Goal: Information Seeking & Learning: Learn about a topic

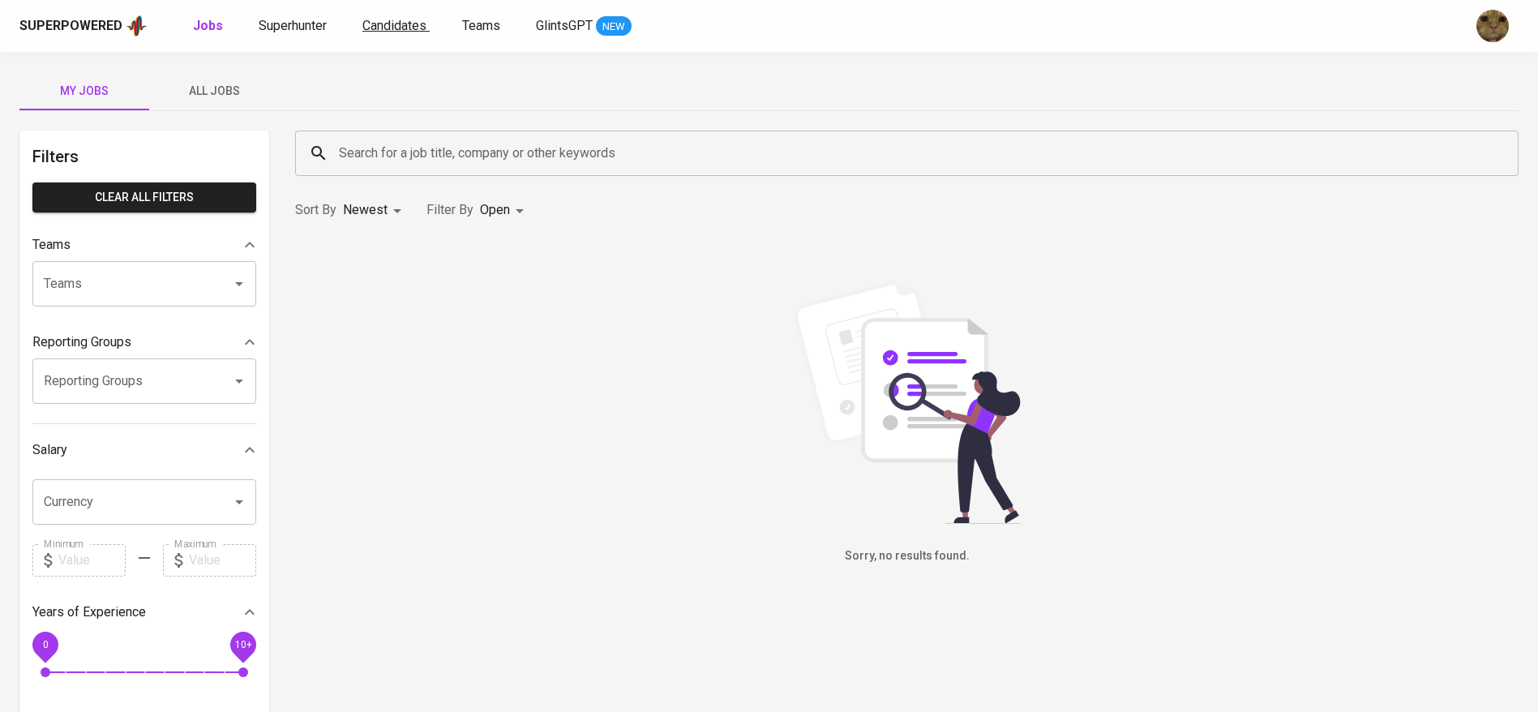
click at [373, 26] on span "Candidates" at bounding box center [394, 25] width 64 height 15
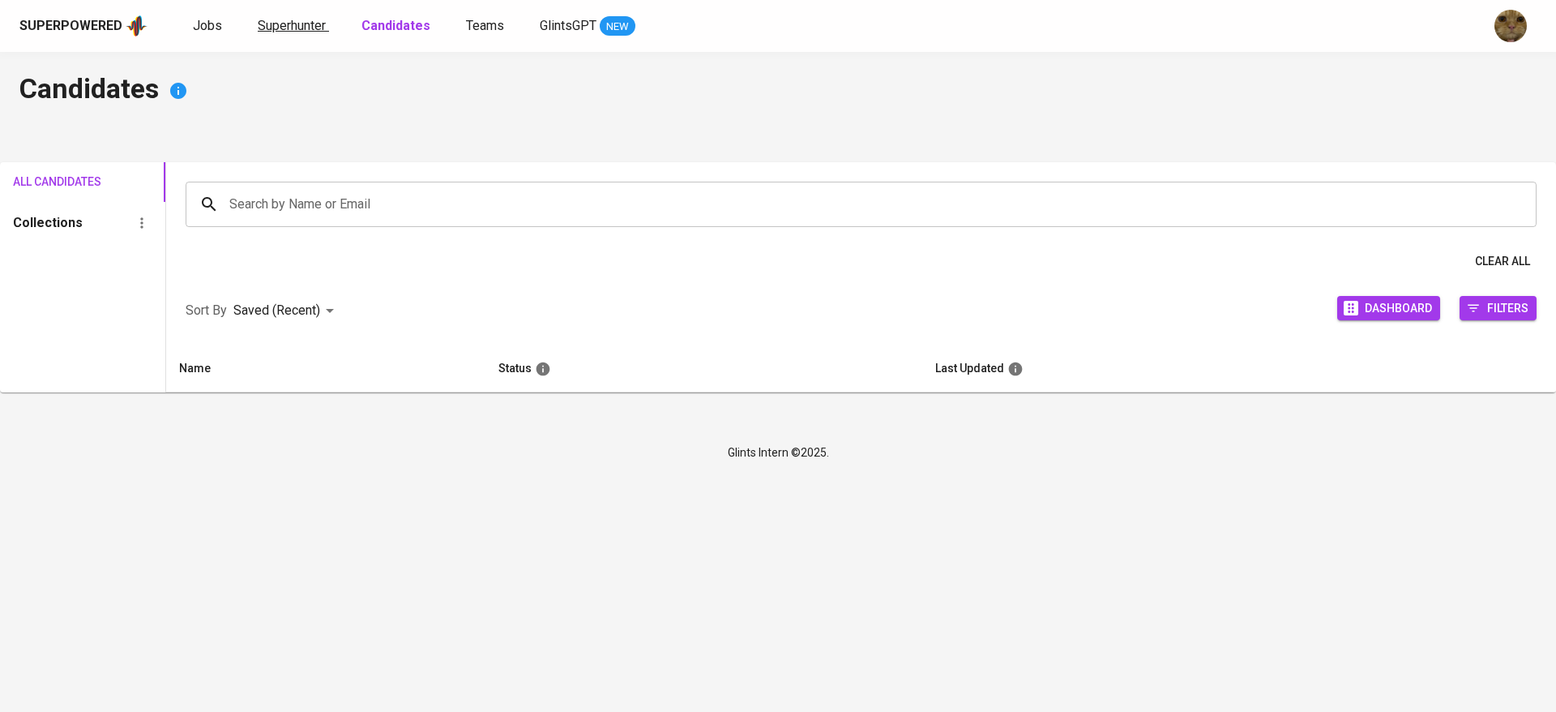
click at [310, 25] on span "Superhunter" at bounding box center [292, 25] width 68 height 15
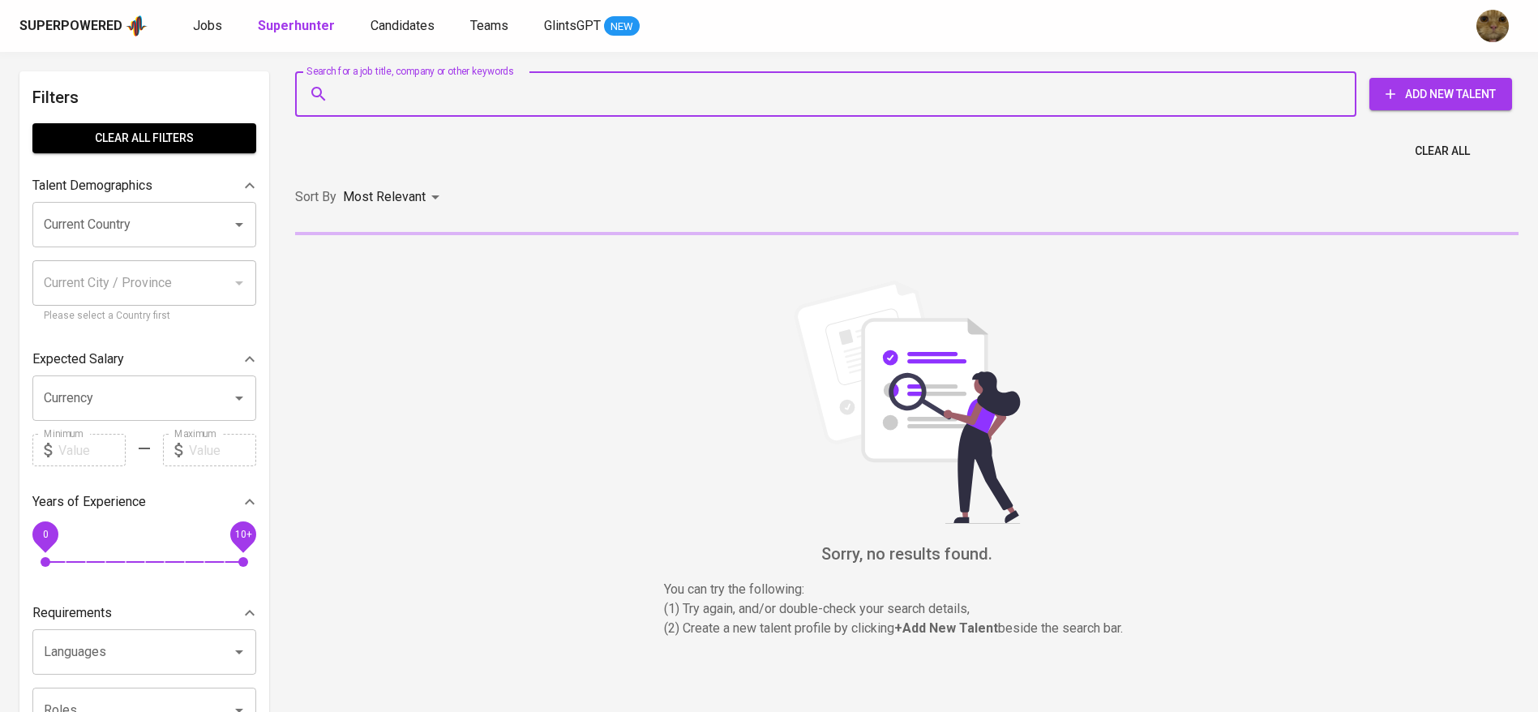
click at [372, 95] on input "Search for a job title, company or other keywords" at bounding box center [830, 94] width 990 height 31
paste input "Javindy Inri Longkeng Second degree connection·"
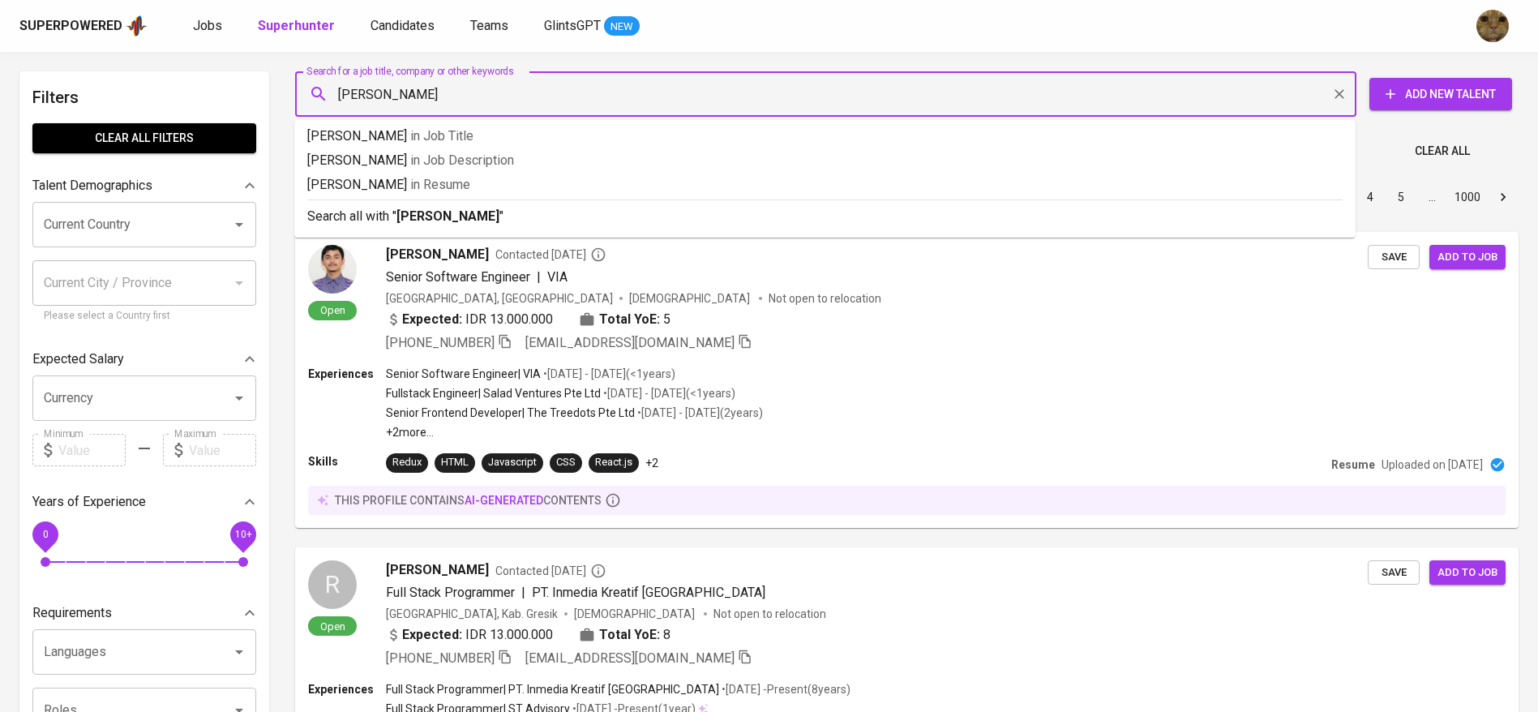
type input "Javindy Inri Longkeng"
click at [542, 214] on p "Search all with " Javindy Inri Longkeng "" at bounding box center [824, 216] width 1035 height 19
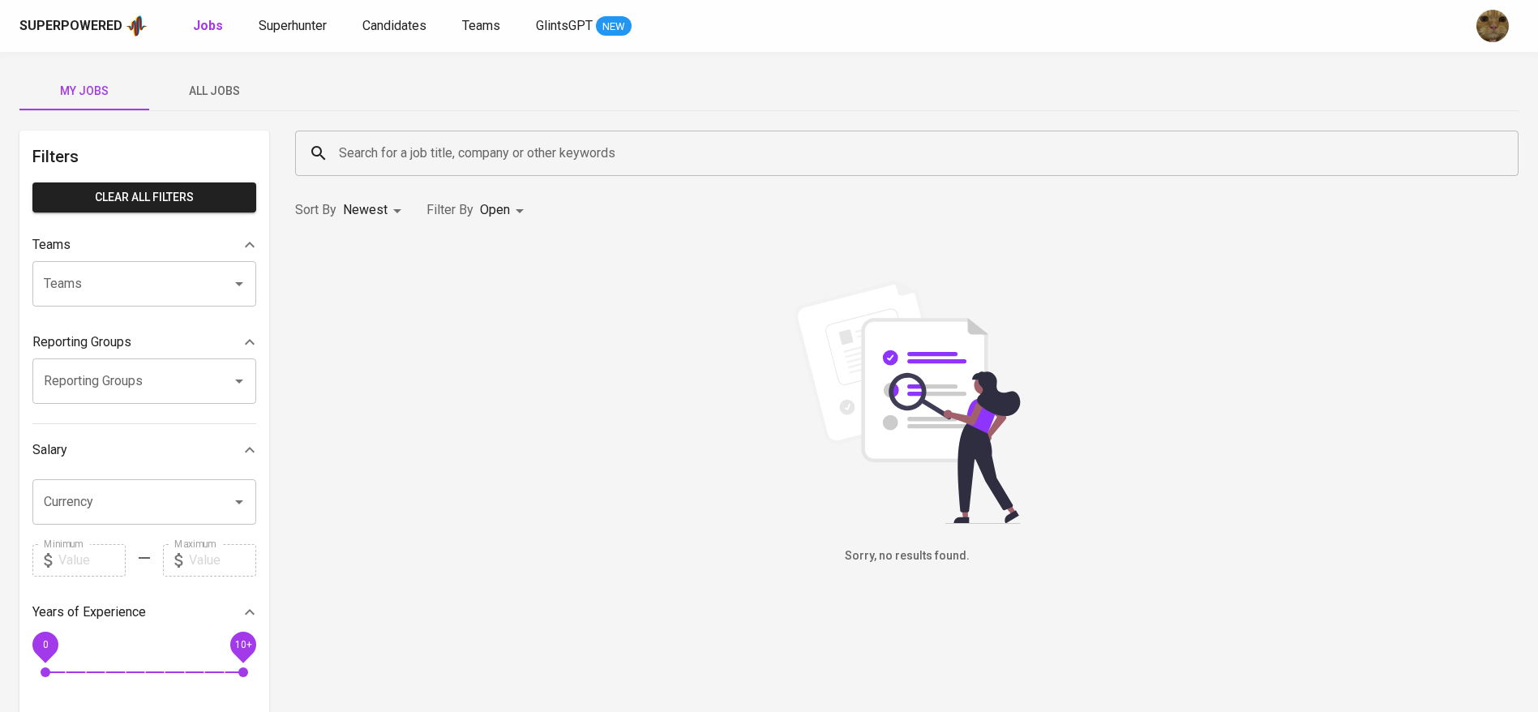
click at [412, 37] on div "Superpowered Jobs Superhunter Candidates Teams GlintsGPT NEW" at bounding box center [742, 26] width 1447 height 24
click at [404, 32] on span "Candidates" at bounding box center [394, 25] width 64 height 15
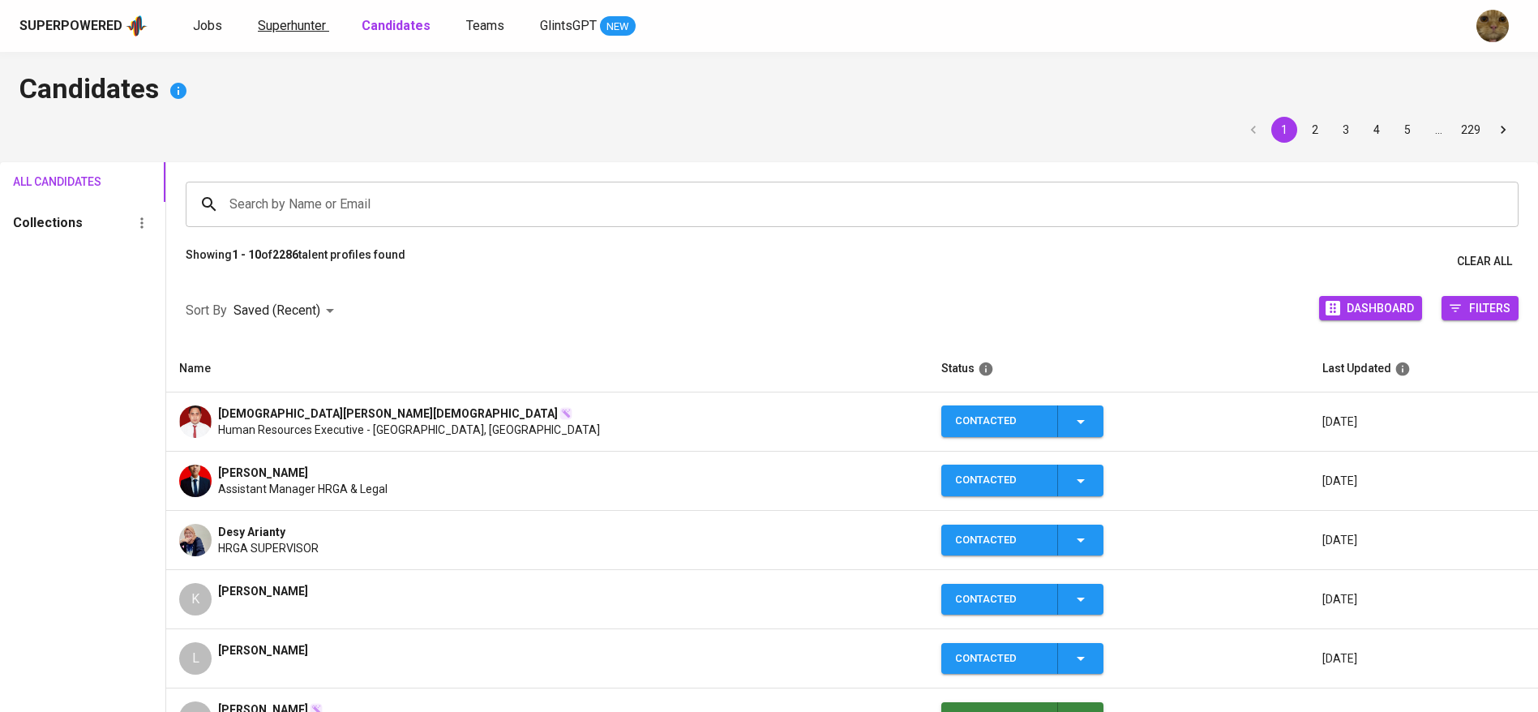
click at [310, 24] on span "Superhunter" at bounding box center [292, 25] width 68 height 15
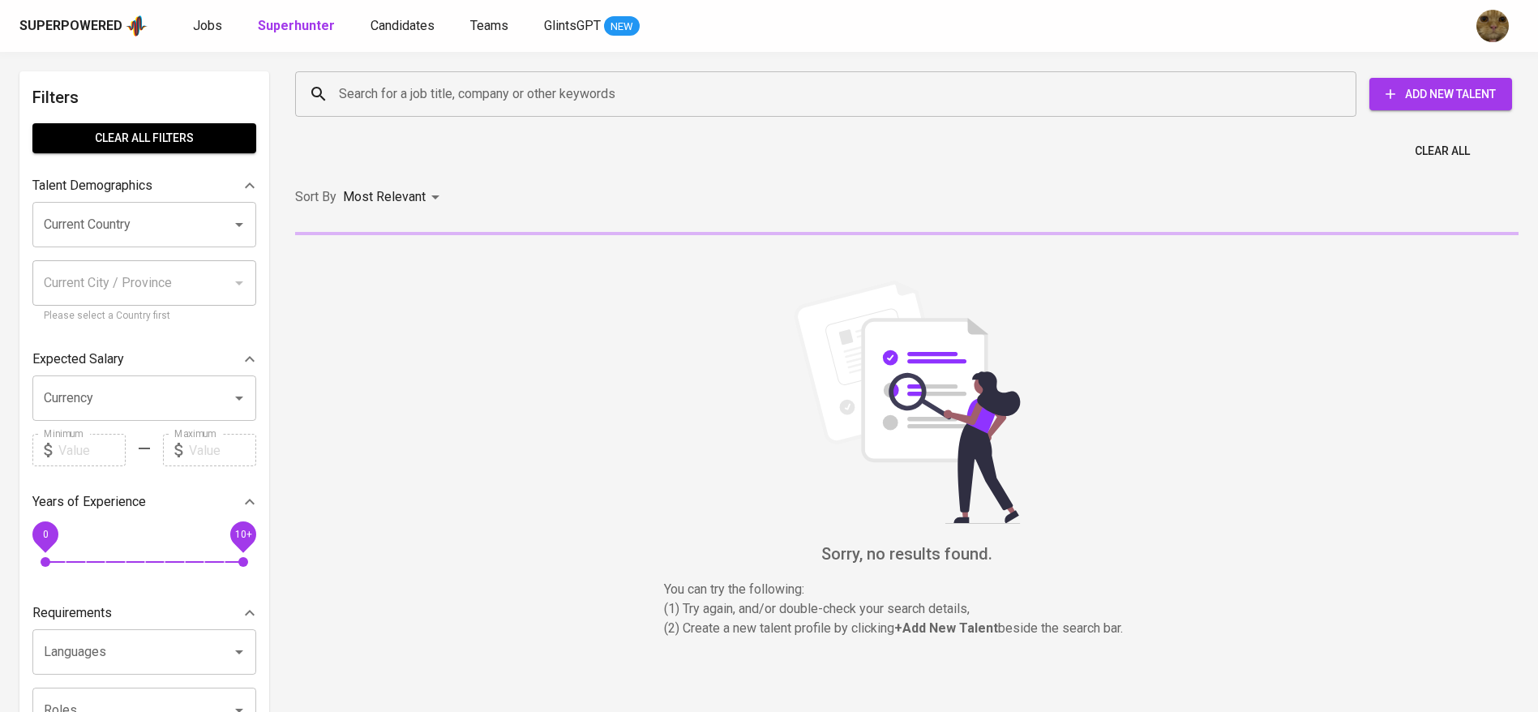
click at [383, 109] on div "Search for a job title, company or other keywords" at bounding box center [825, 93] width 1061 height 45
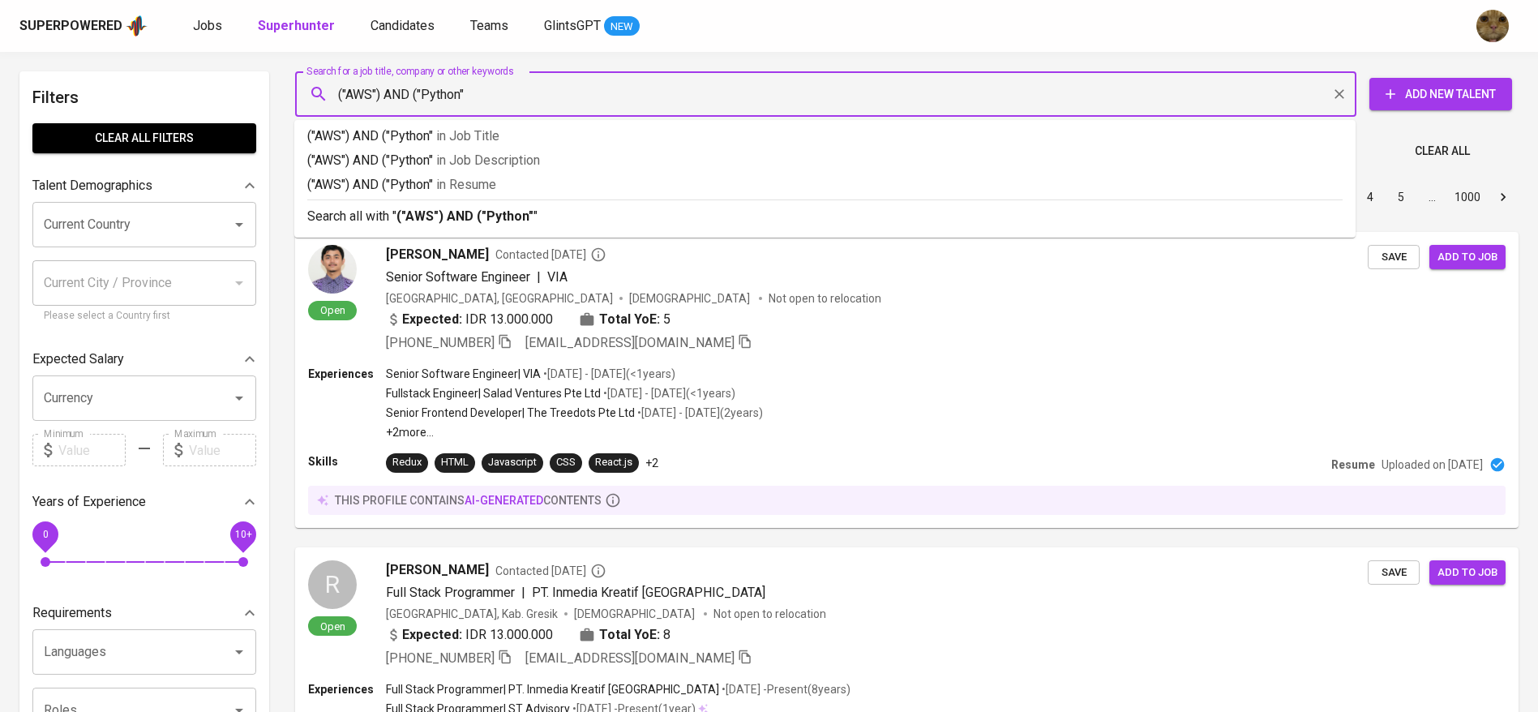
type input "("AWS") AND ("Python")"
click at [439, 204] on div "Search all with " ("AWS") AND ("Python") "" at bounding box center [824, 212] width 1035 height 27
click at [170, 231] on input "Current Country" at bounding box center [122, 224] width 164 height 31
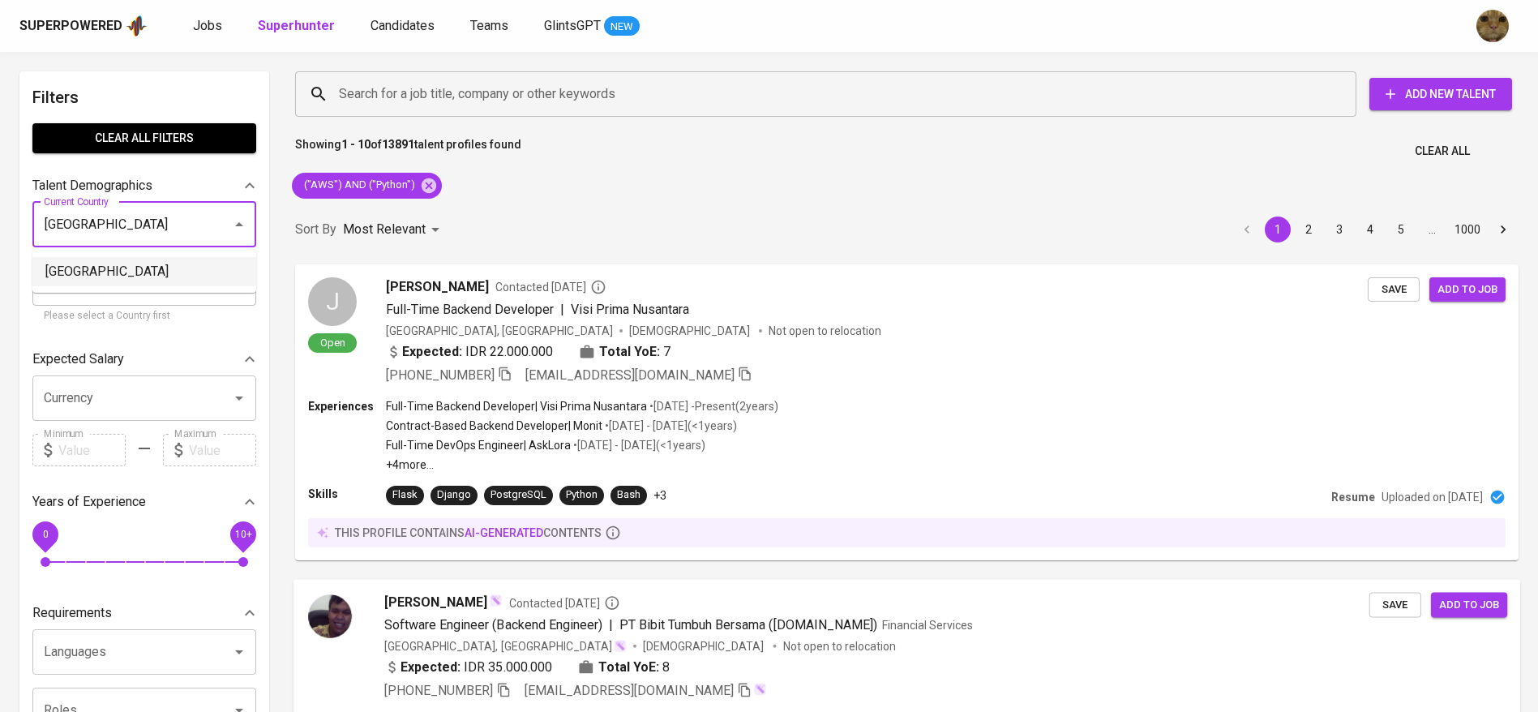
drag, startPoint x: 62, startPoint y: 260, endPoint x: 641, endPoint y: 709, distance: 733.2
click at [62, 260] on li "[GEOGRAPHIC_DATA]" at bounding box center [144, 271] width 224 height 29
type input "[GEOGRAPHIC_DATA]"
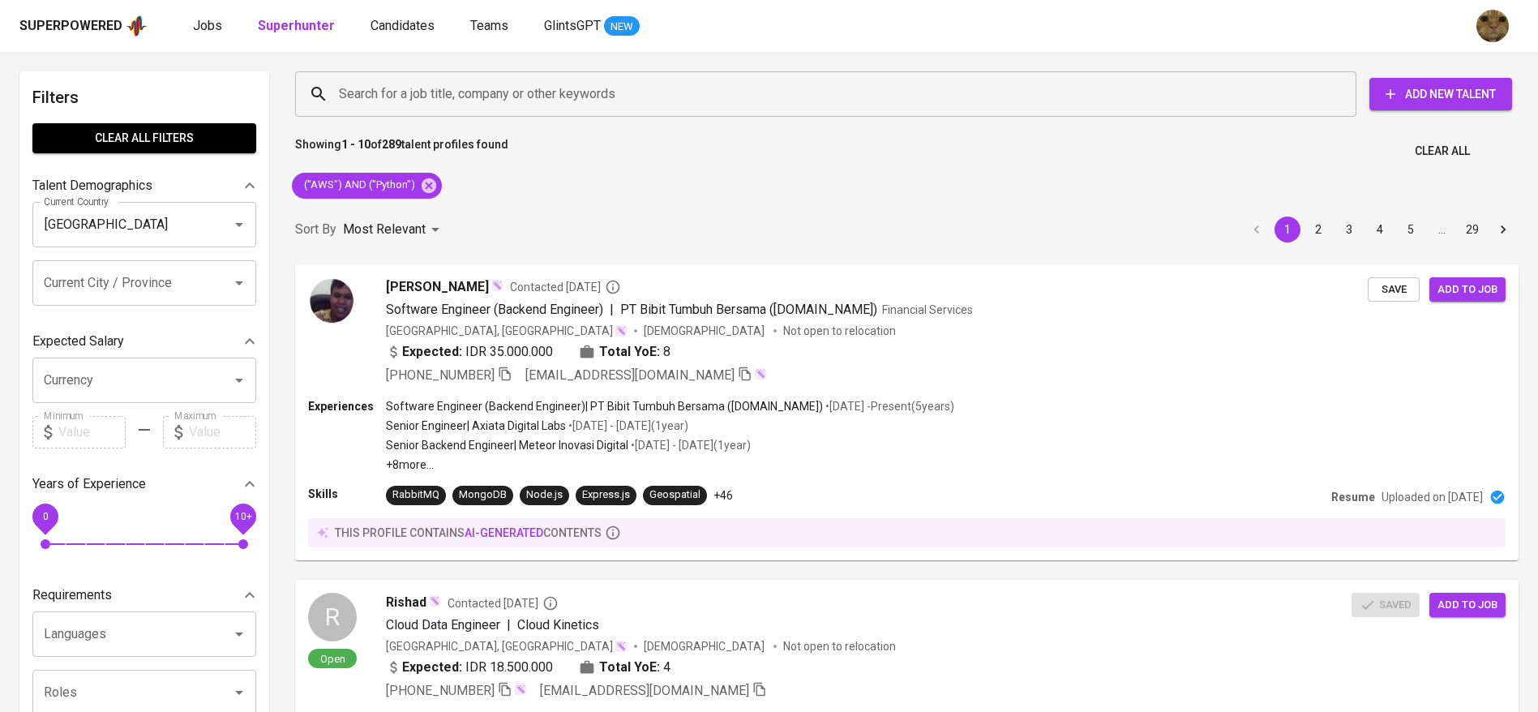
drag, startPoint x: 48, startPoint y: 497, endPoint x: 75, endPoint y: 520, distance: 35.7
click at [75, 520] on div "Years of Experience 0 10+" at bounding box center [144, 514] width 224 height 92
drag, startPoint x: 48, startPoint y: 521, endPoint x: 95, endPoint y: 544, distance: 52.2
click at [100, 544] on span "3" at bounding box center [105, 544] width 10 height 10
drag, startPoint x: 200, startPoint y: 520, endPoint x: 636, endPoint y: 388, distance: 455.7
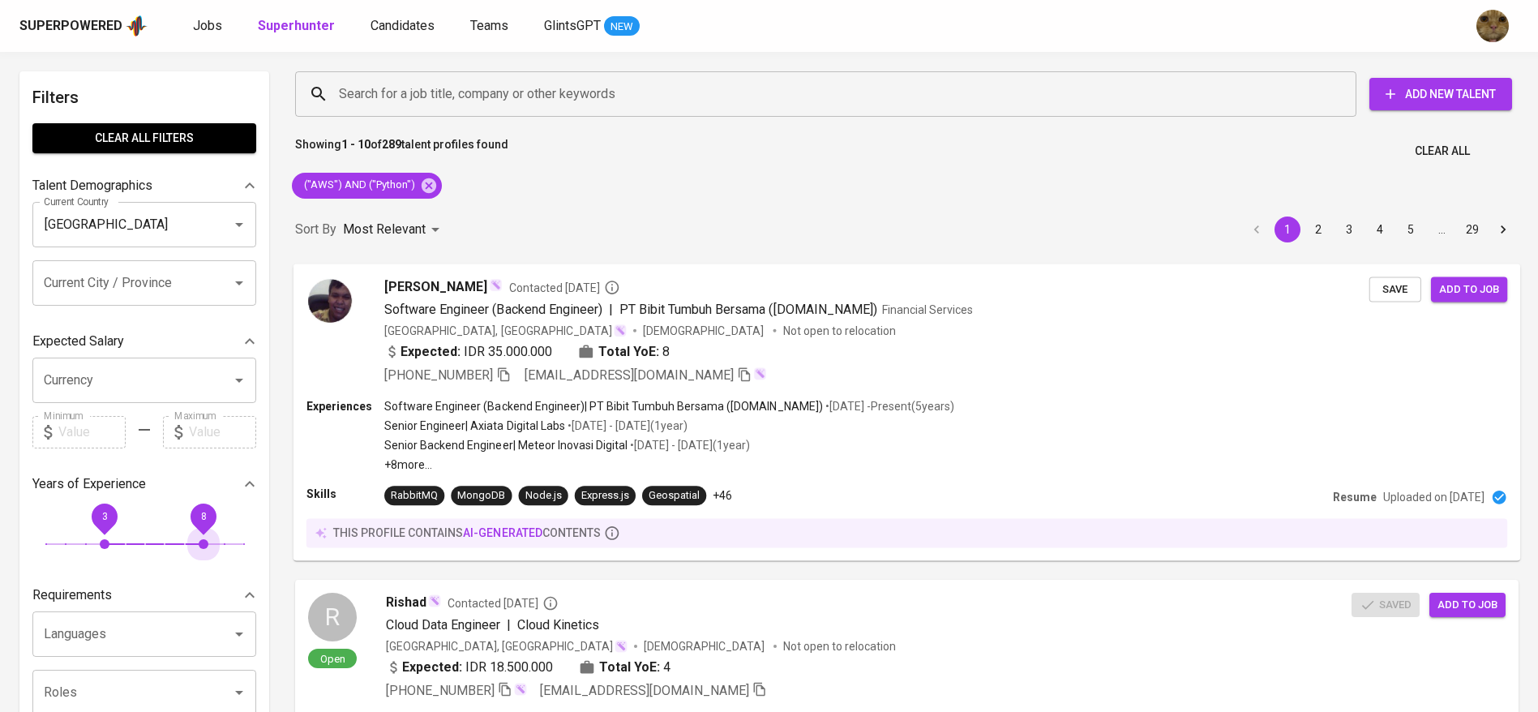
click at [200, 520] on span "8" at bounding box center [204, 516] width 36 height 36
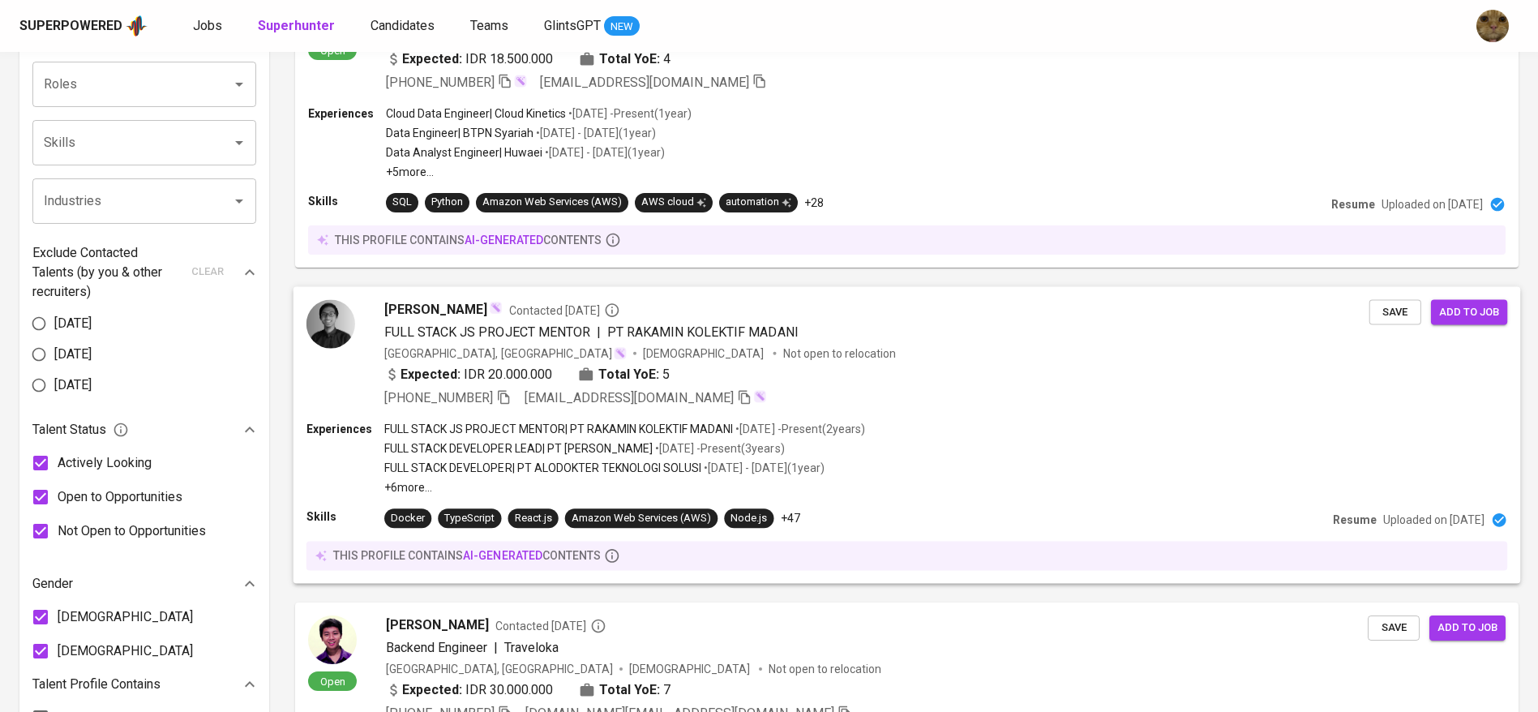
scroll to position [973, 0]
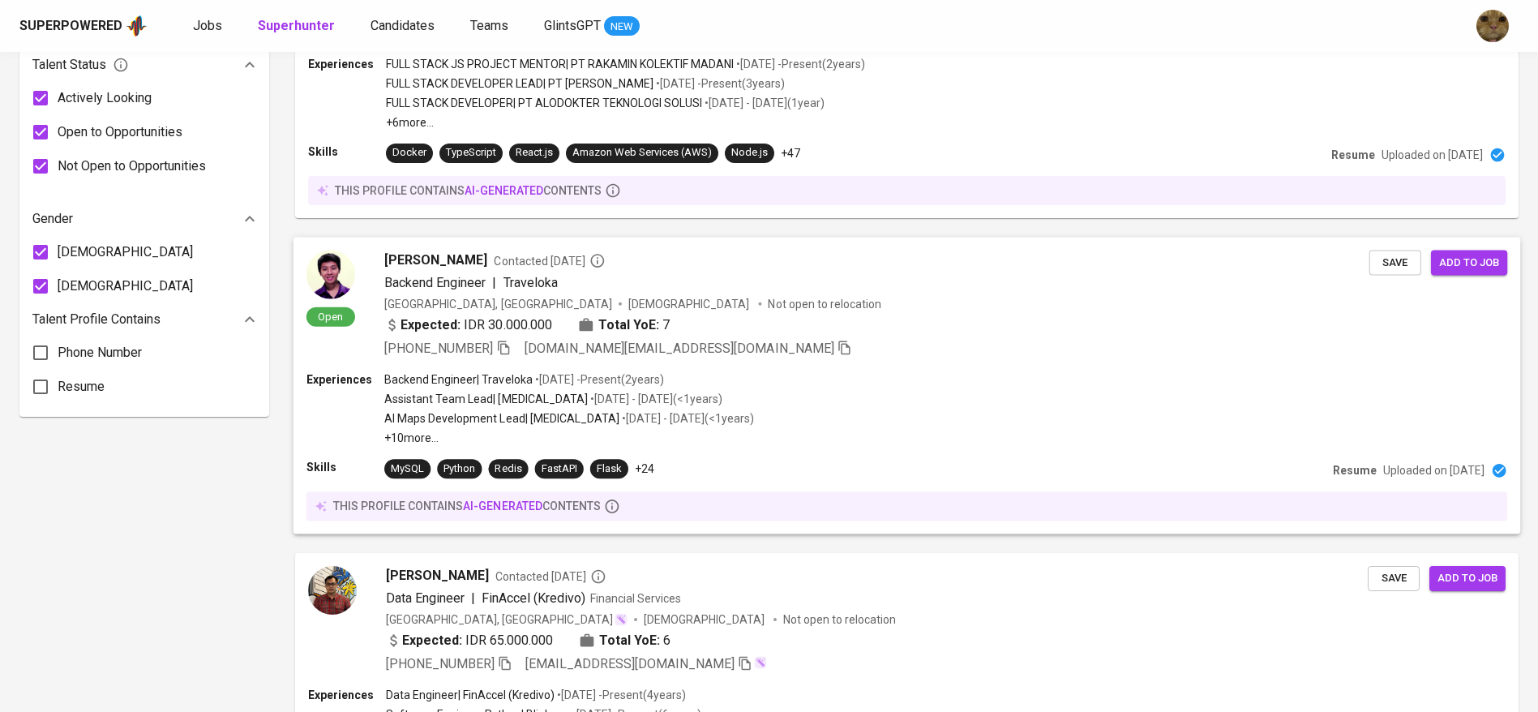
click at [749, 411] on div "Experiences Backend Engineer | Traveloka • [DATE] - Present ( 2 years ) Assista…" at bounding box center [906, 408] width 1200 height 75
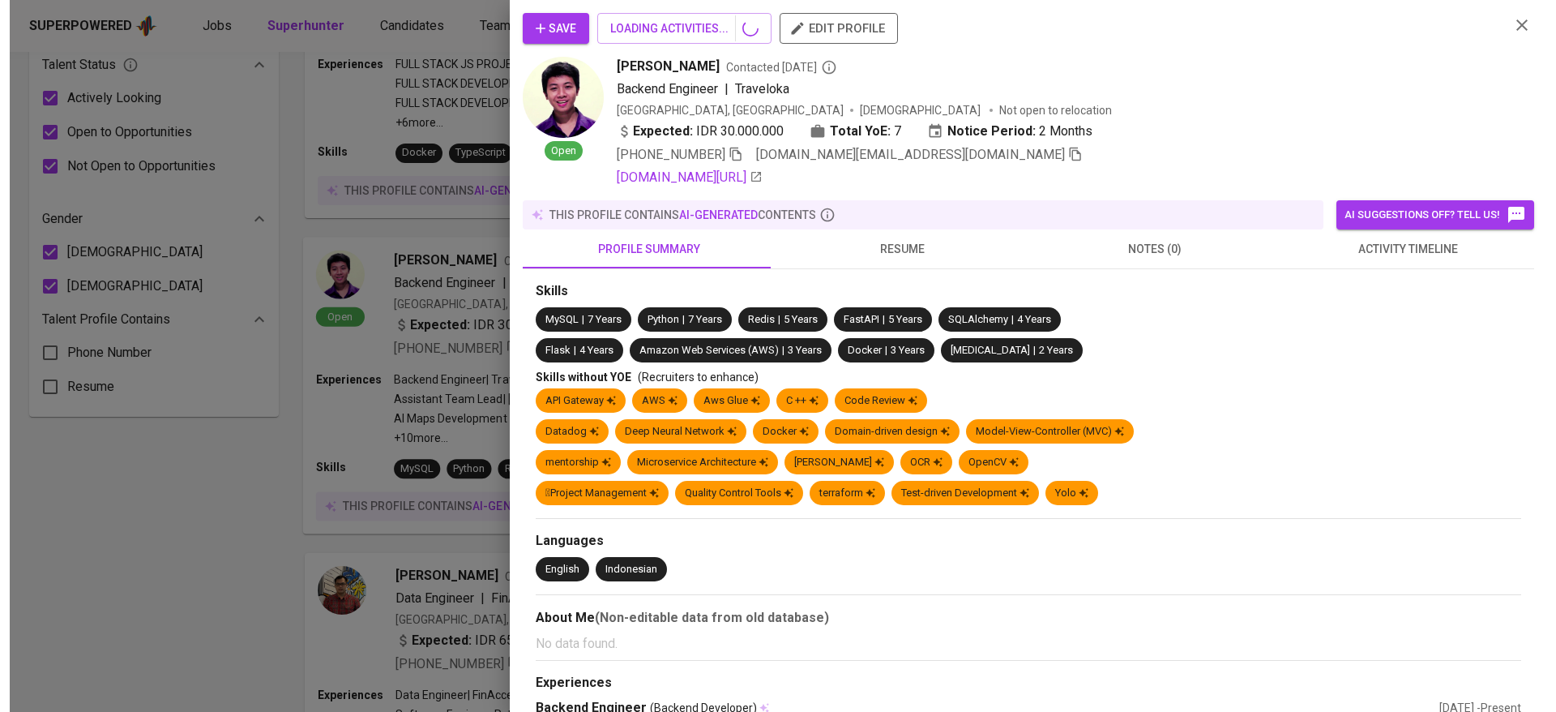
scroll to position [2310, 0]
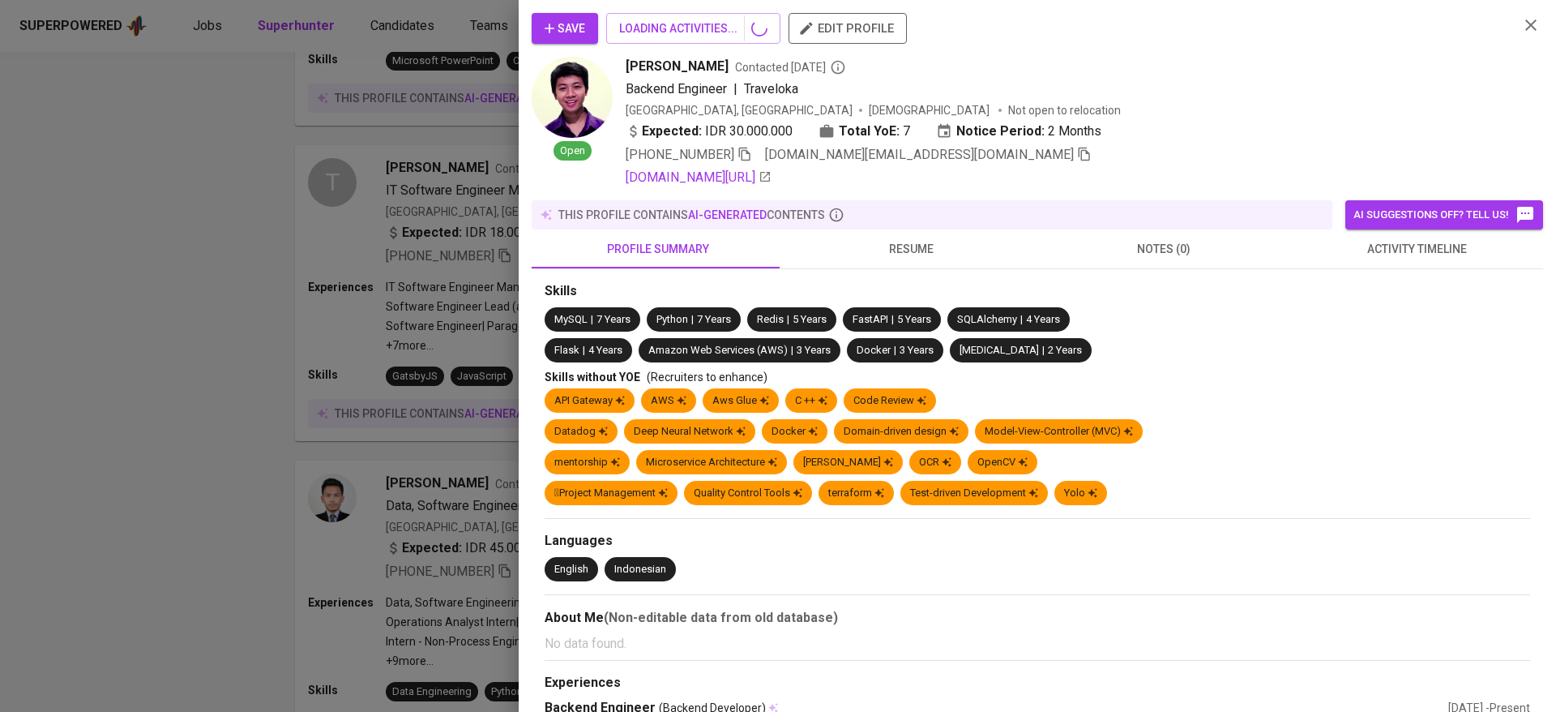
click at [379, 432] on div at bounding box center [778, 356] width 1556 height 712
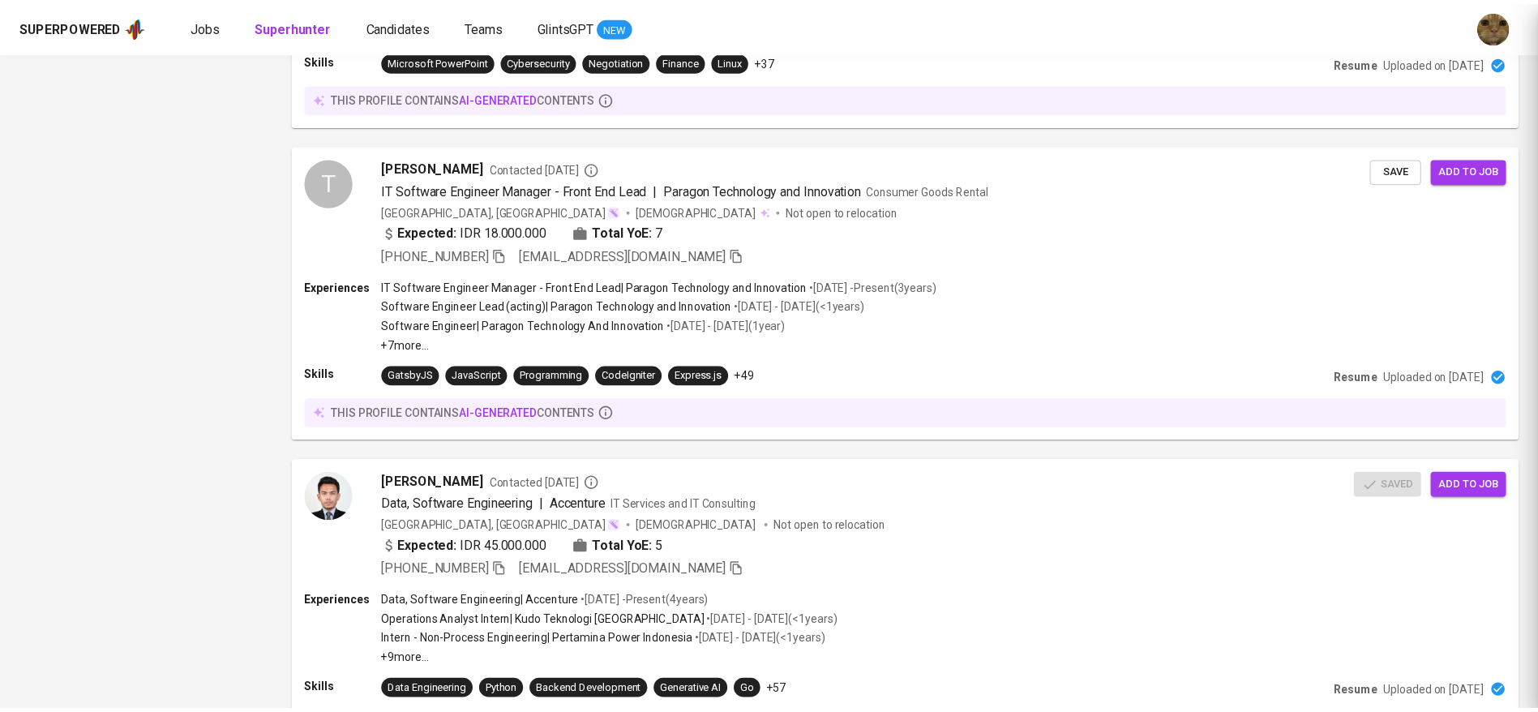
scroll to position [1002, 0]
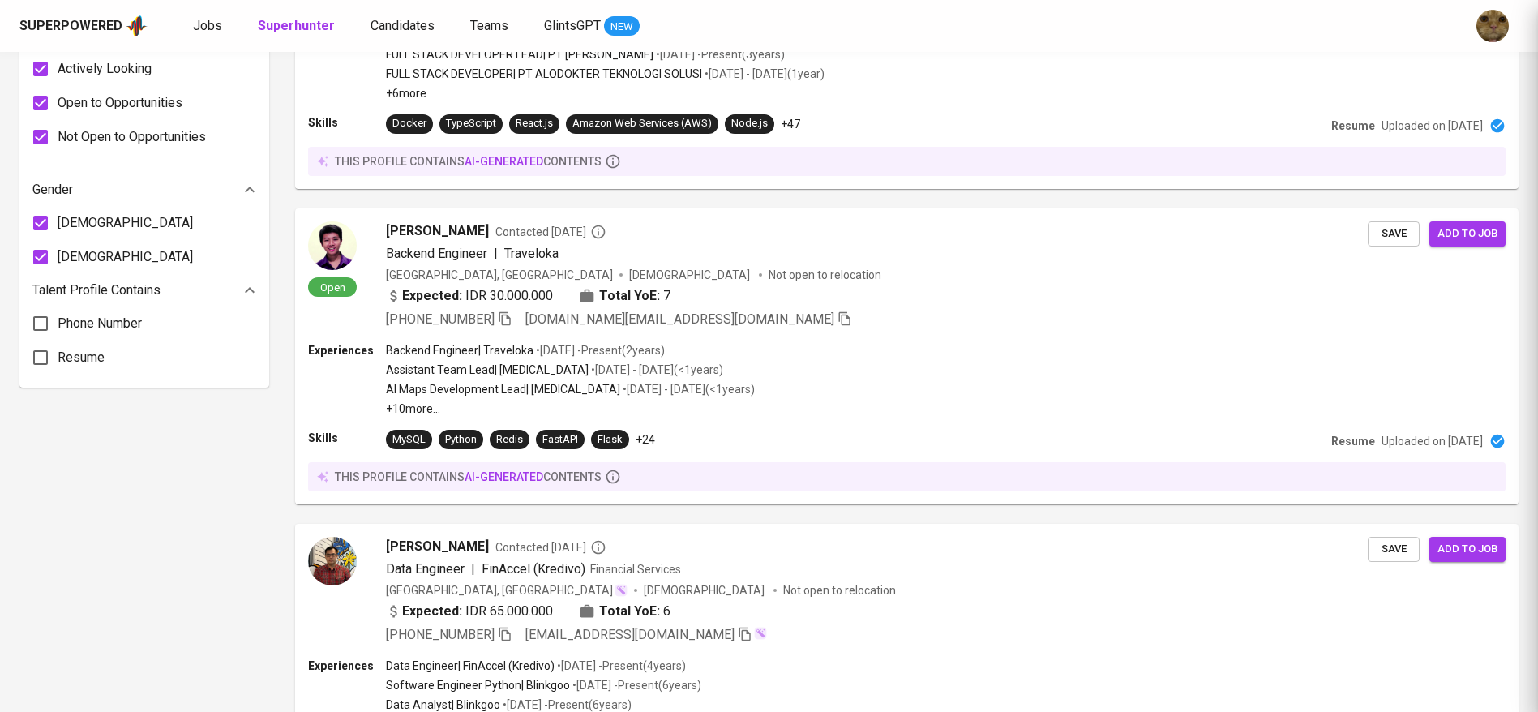
click at [430, 401] on div at bounding box center [769, 356] width 1538 height 712
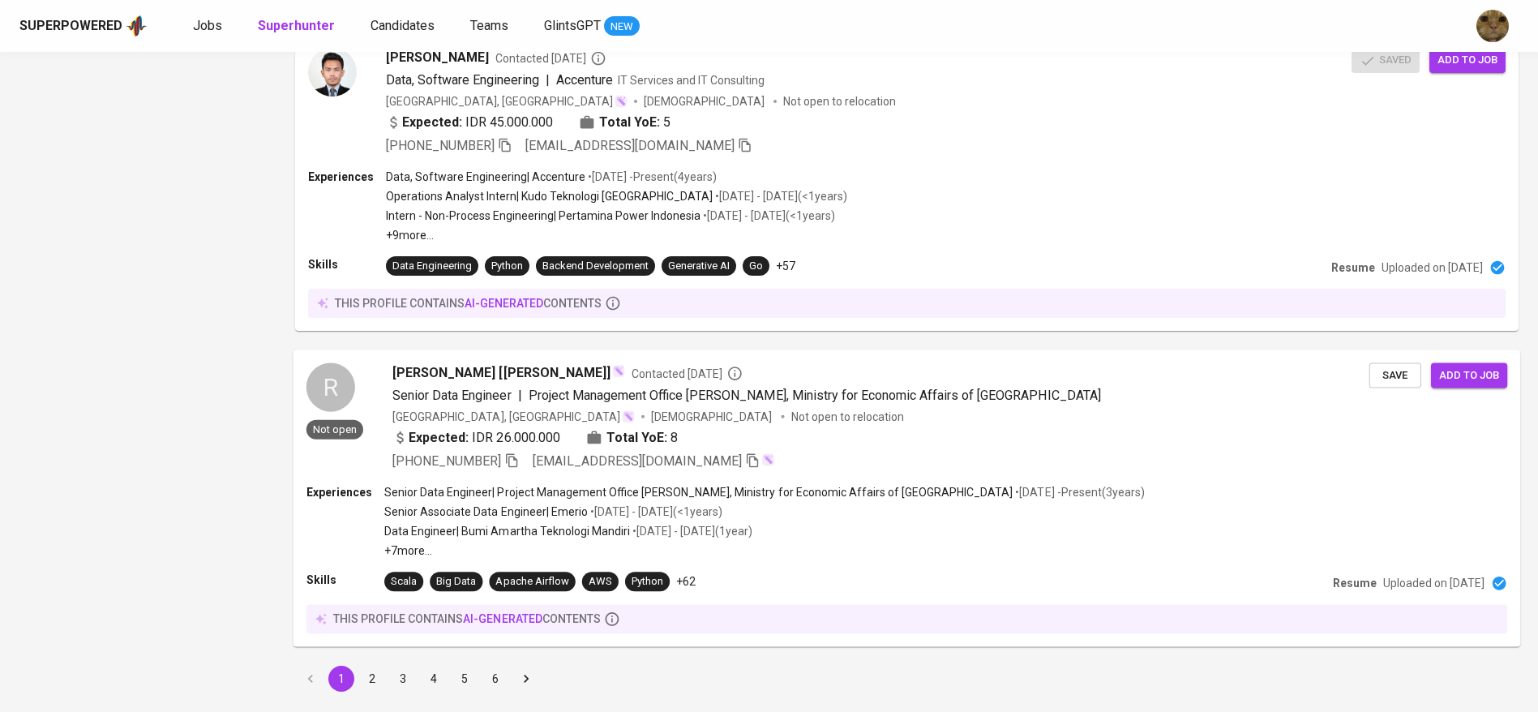
scroll to position [2777, 0]
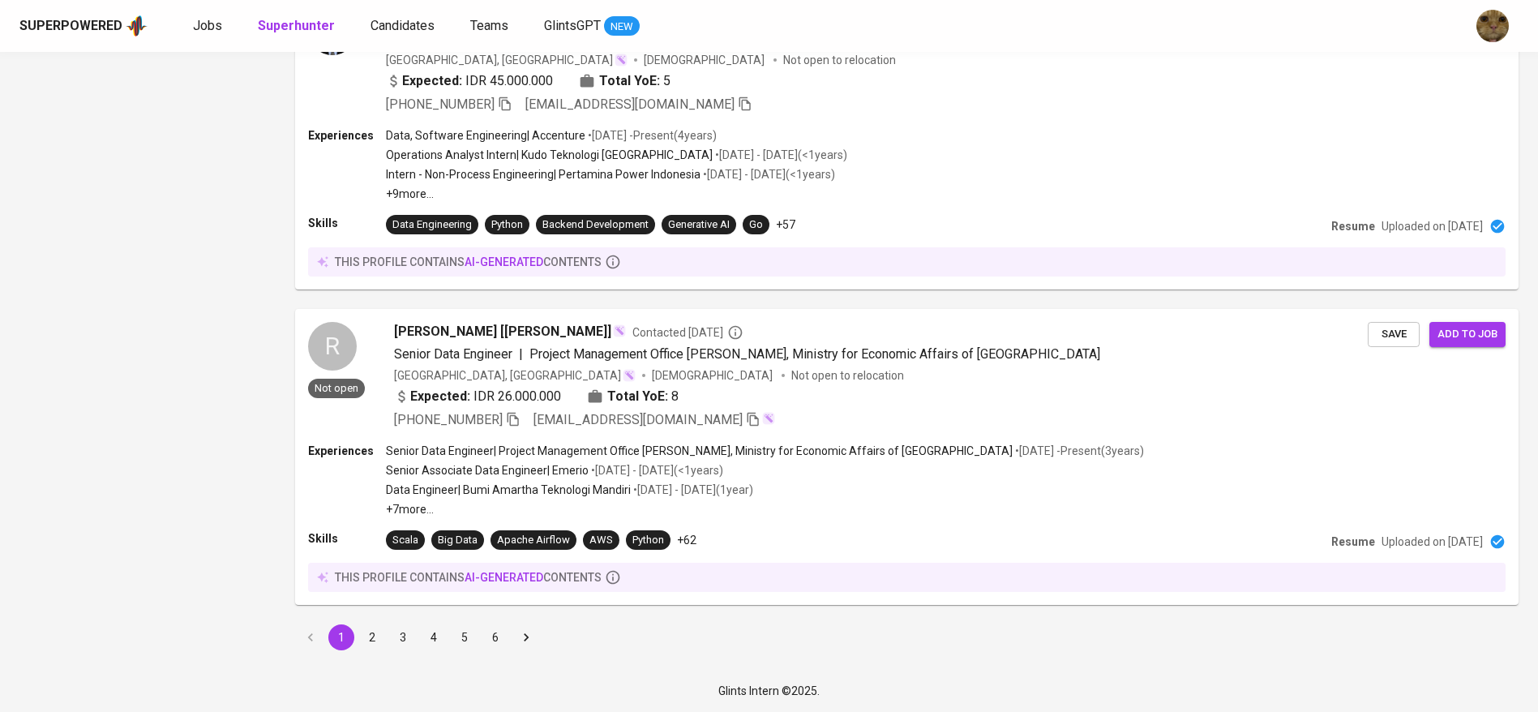
click at [367, 640] on button "2" at bounding box center [372, 637] width 26 height 26
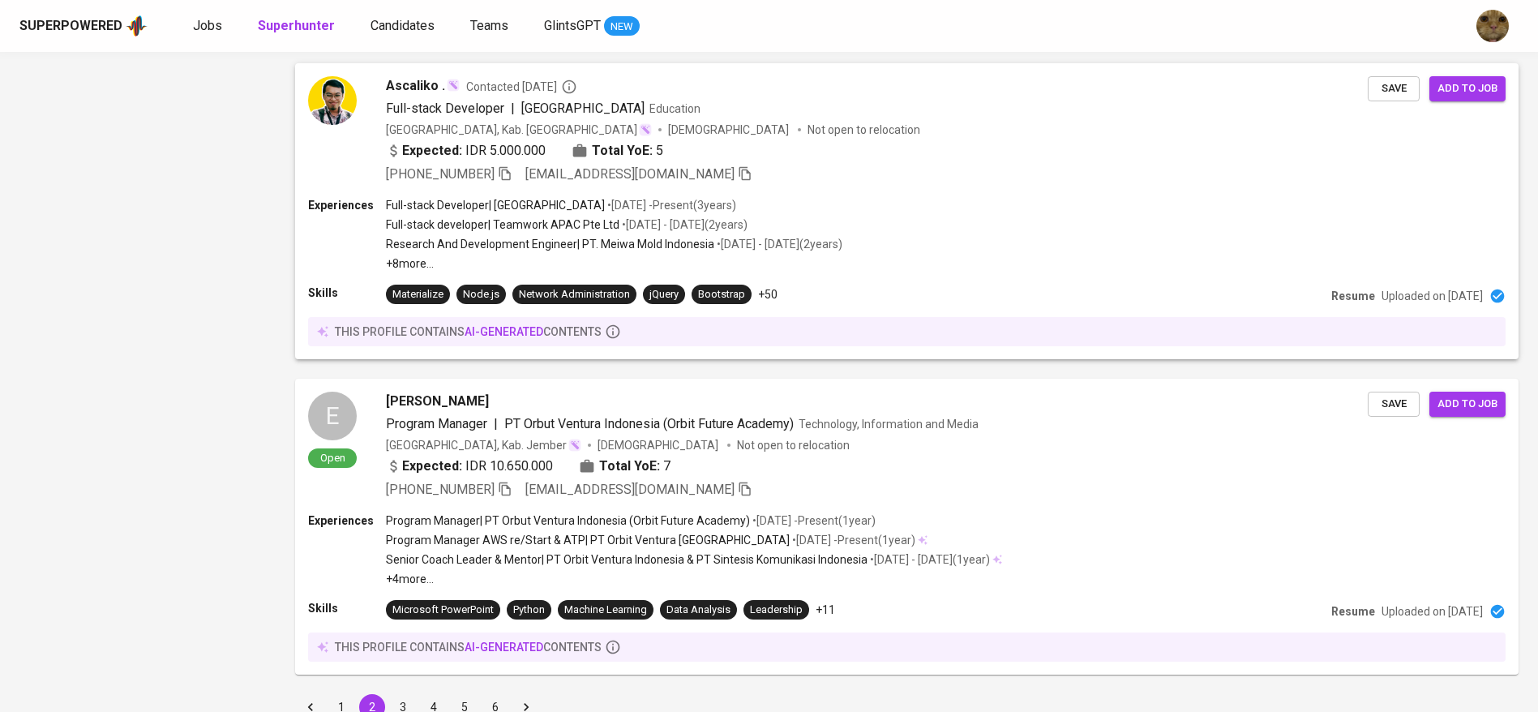
scroll to position [2777, 0]
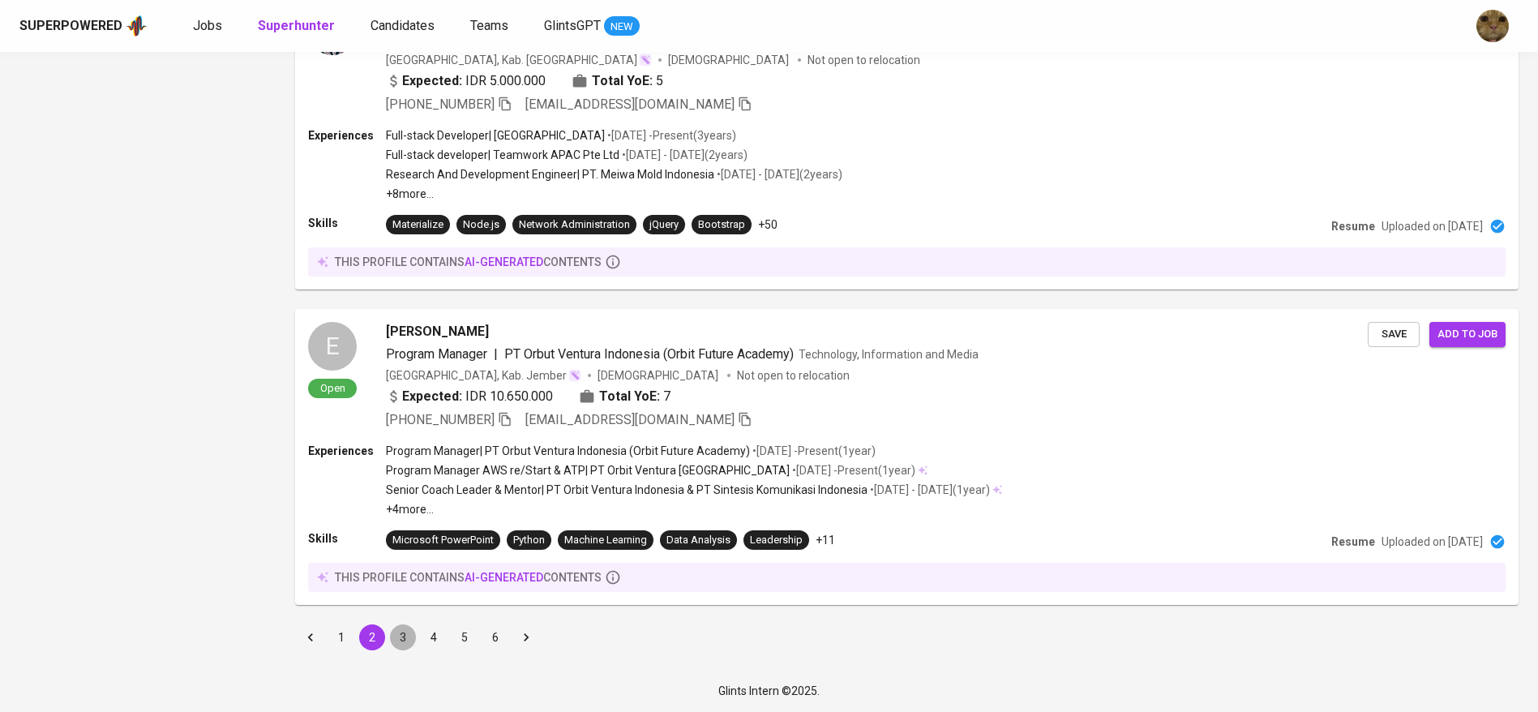
click at [404, 633] on button "3" at bounding box center [403, 637] width 26 height 26
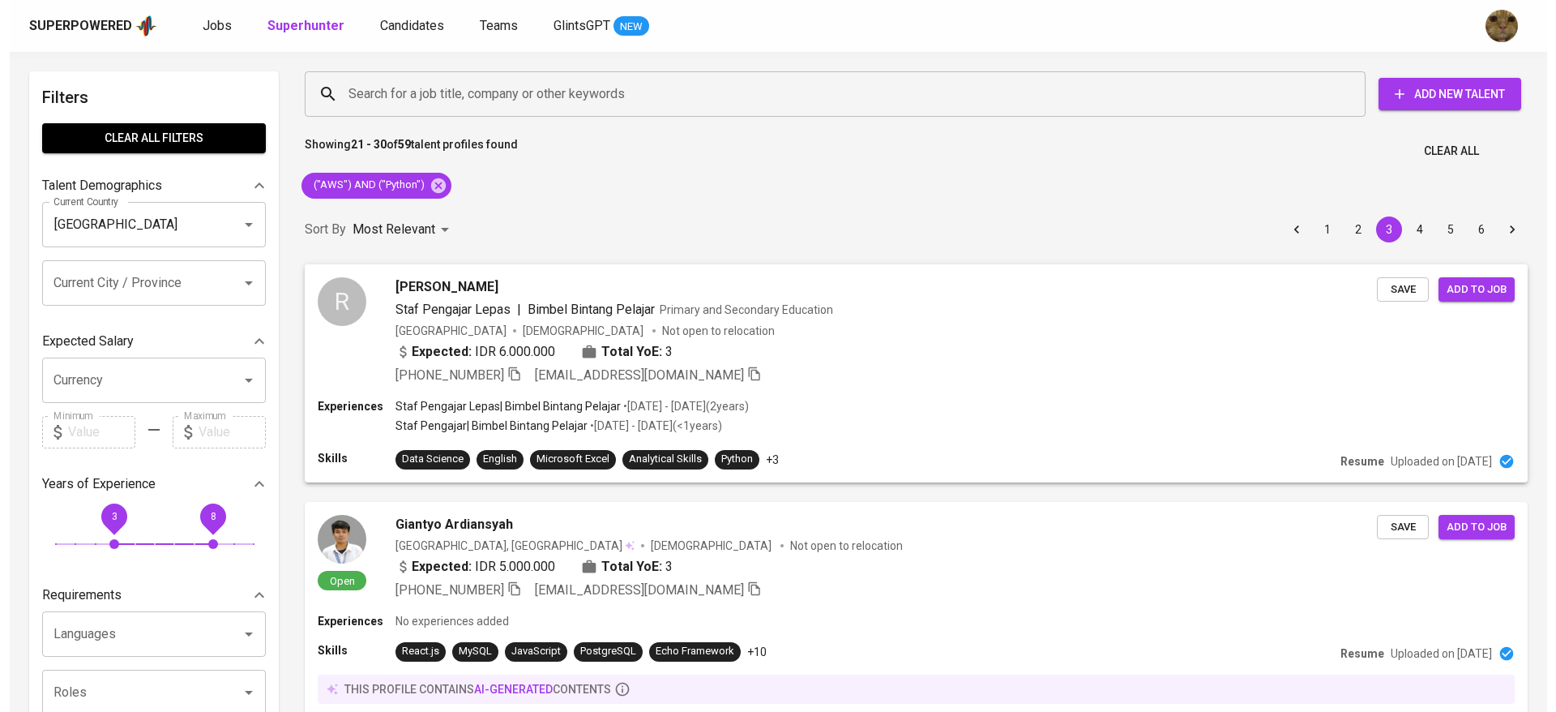
scroll to position [486, 0]
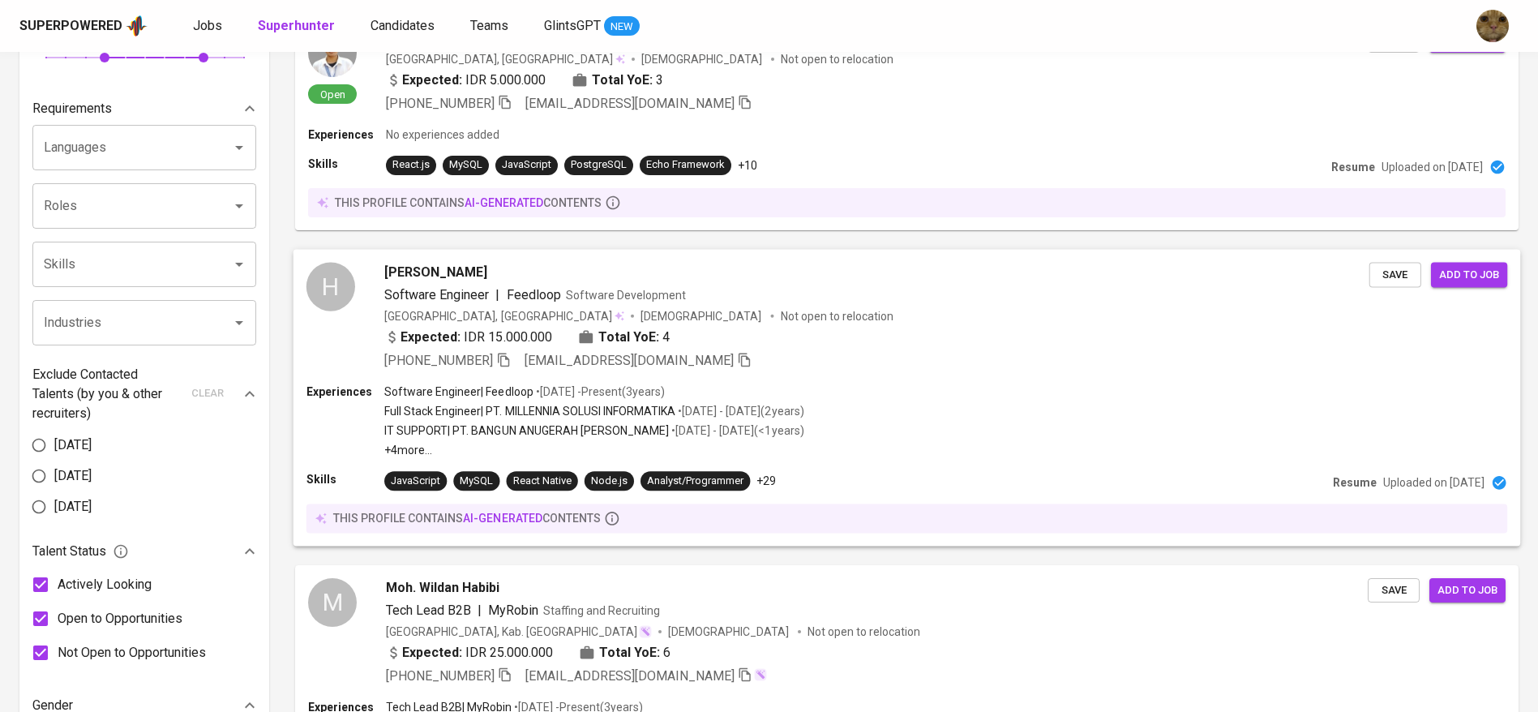
click at [864, 305] on div "Hilman Fajri Fahriansyah Software Engineer | Feedloop Software Development Indo…" at bounding box center [876, 316] width 985 height 108
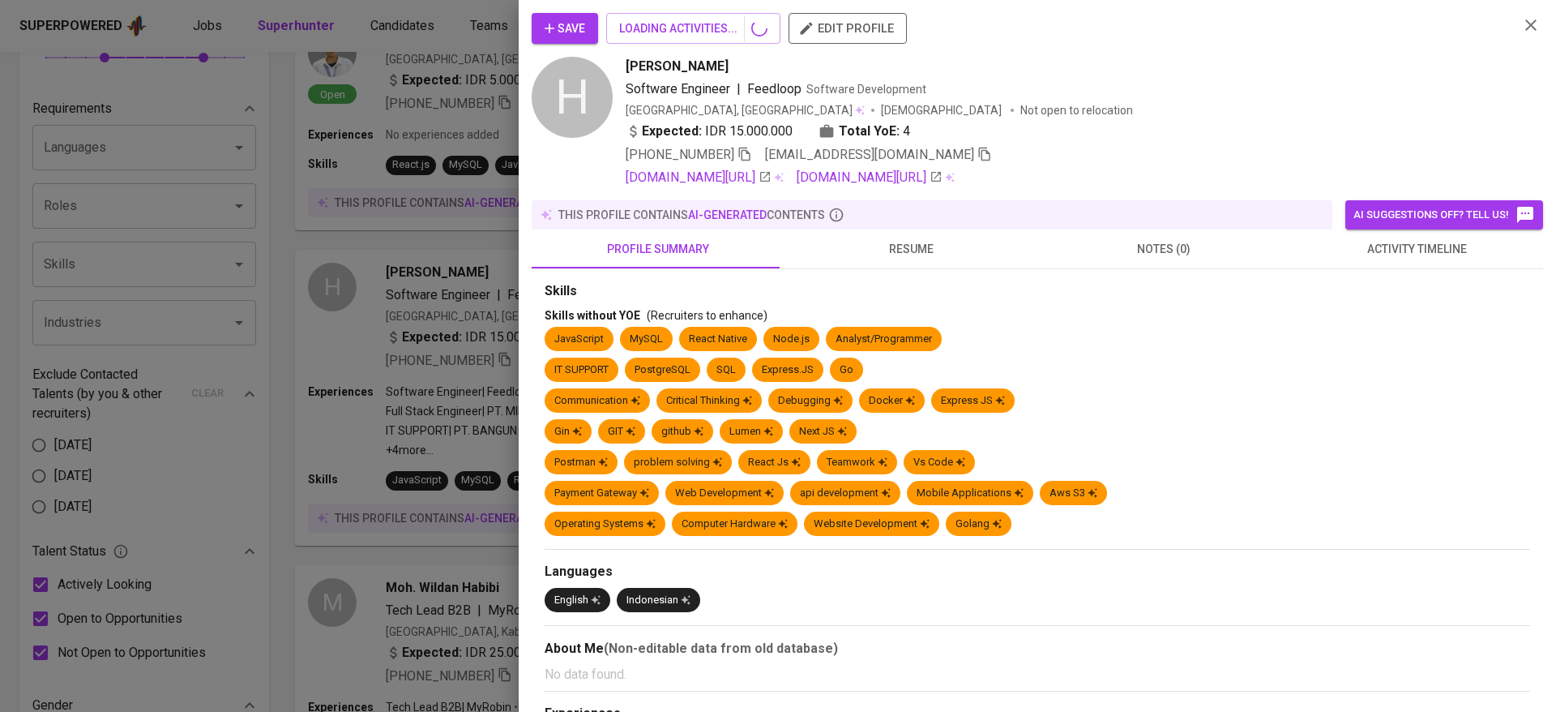
click at [948, 246] on span "resume" at bounding box center [910, 249] width 233 height 20
click at [888, 231] on button "resume" at bounding box center [911, 248] width 253 height 39
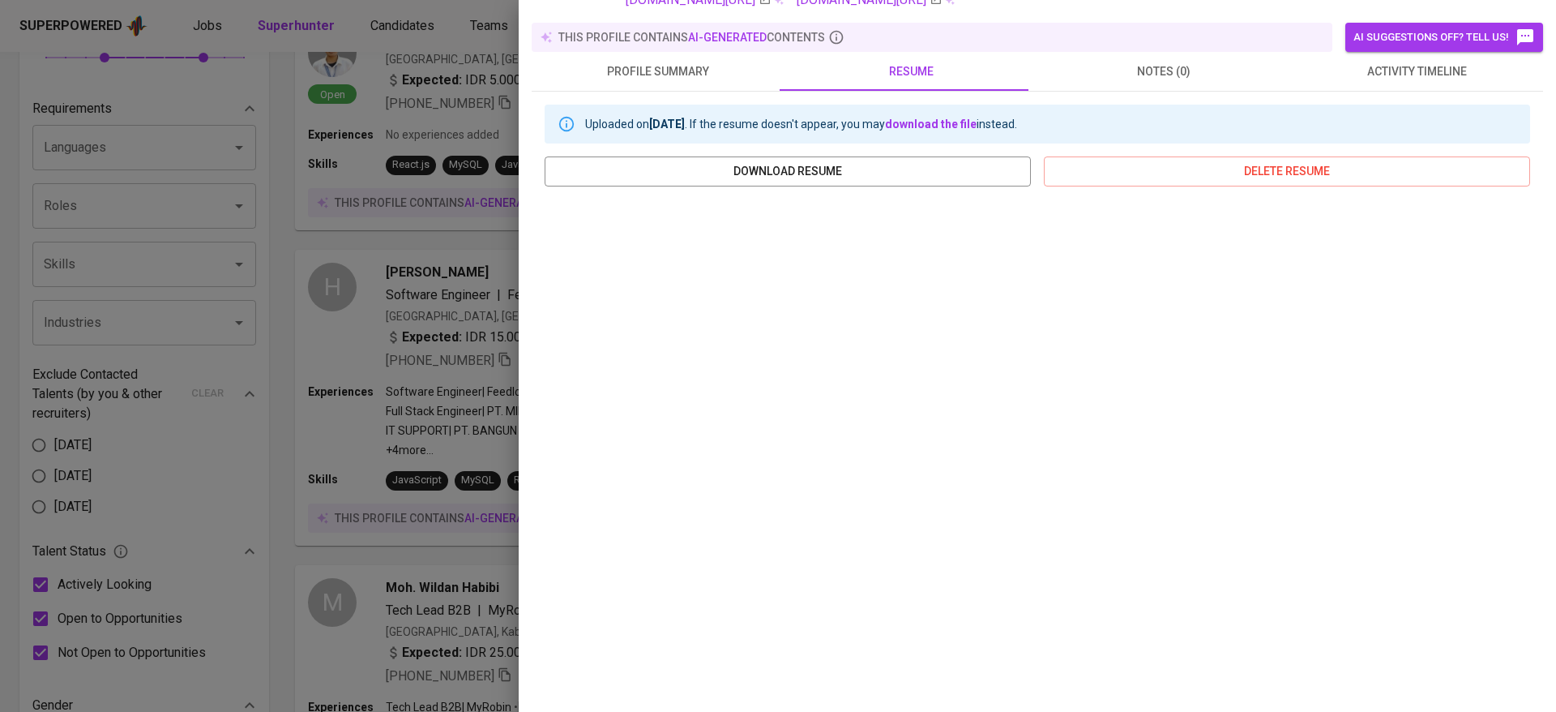
scroll to position [0, 0]
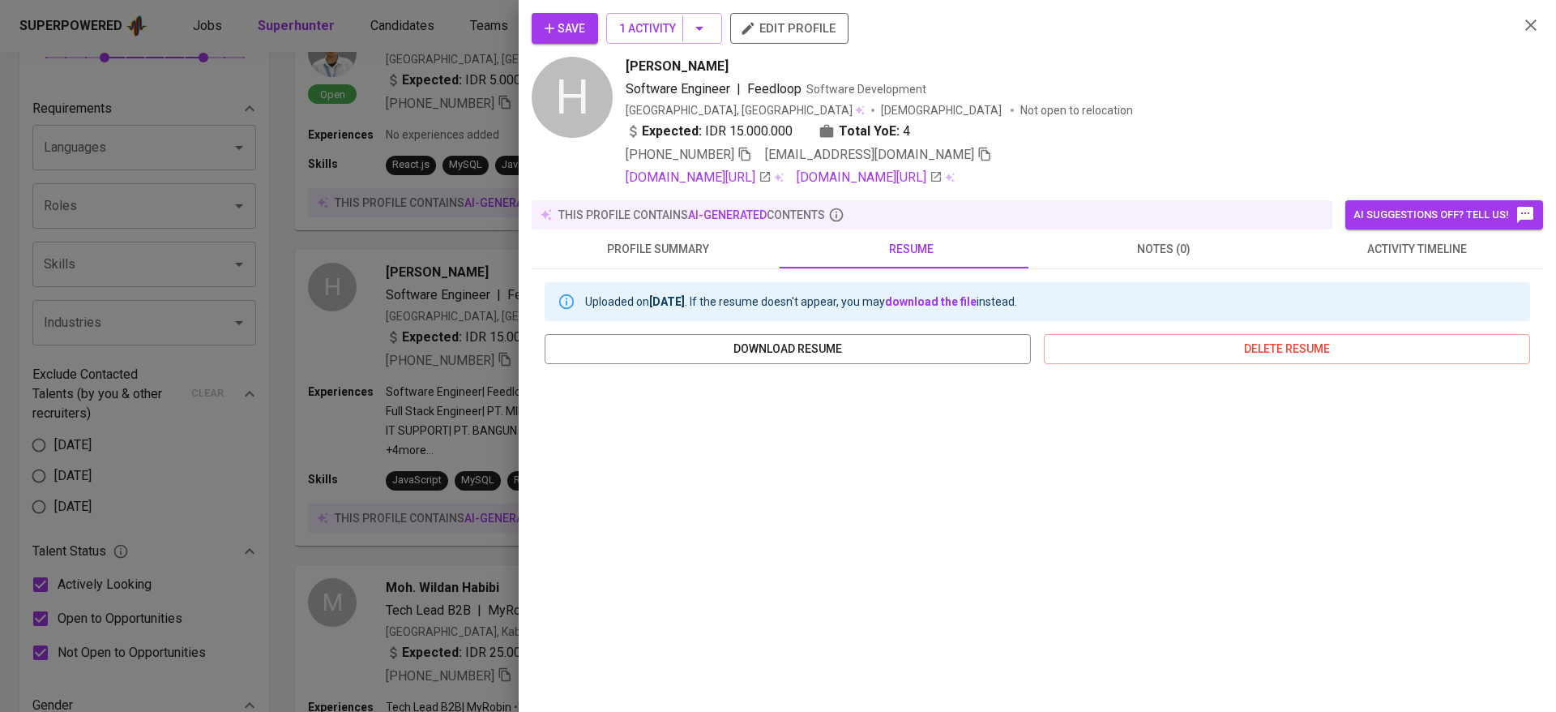
click at [670, 238] on button "profile summary" at bounding box center [658, 248] width 253 height 39
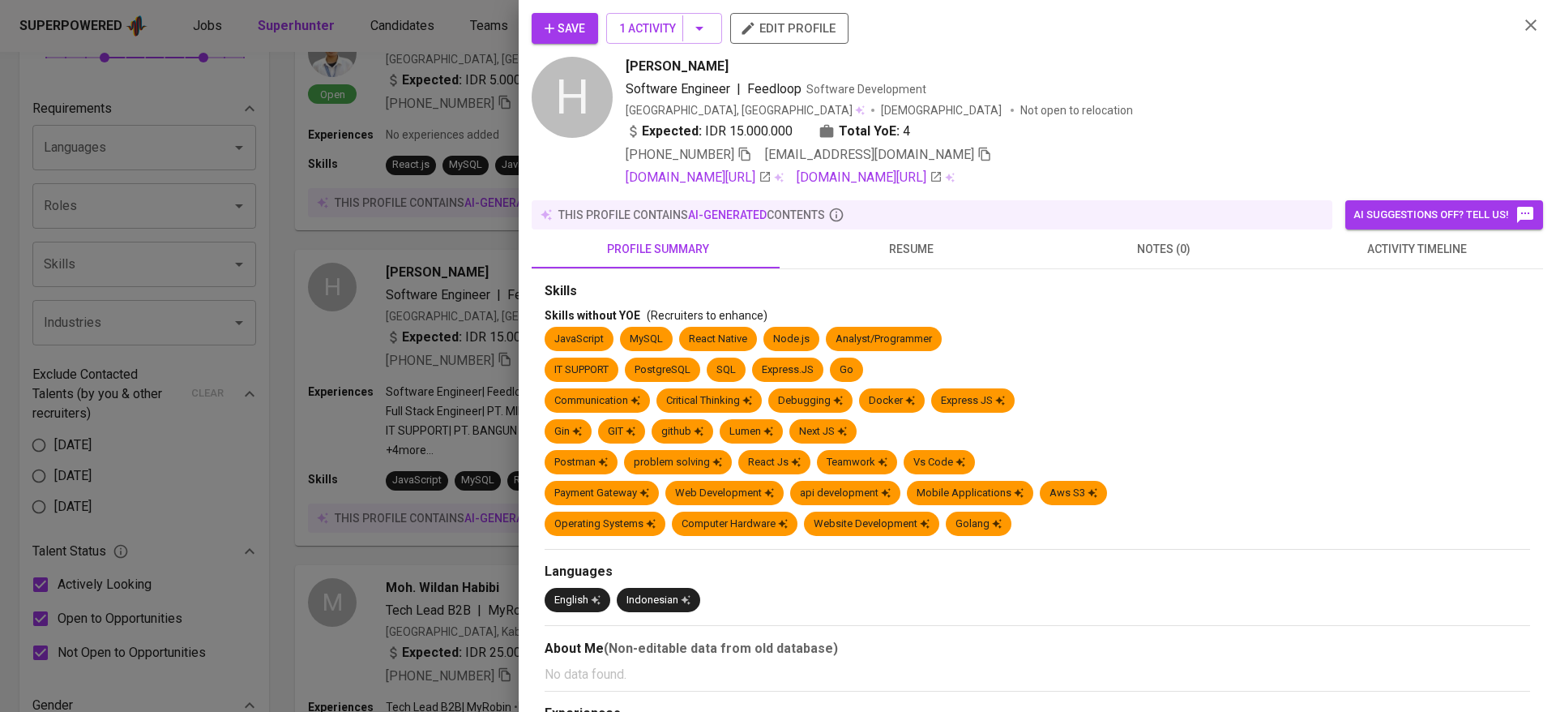
click at [894, 239] on span "resume" at bounding box center [910, 249] width 233 height 20
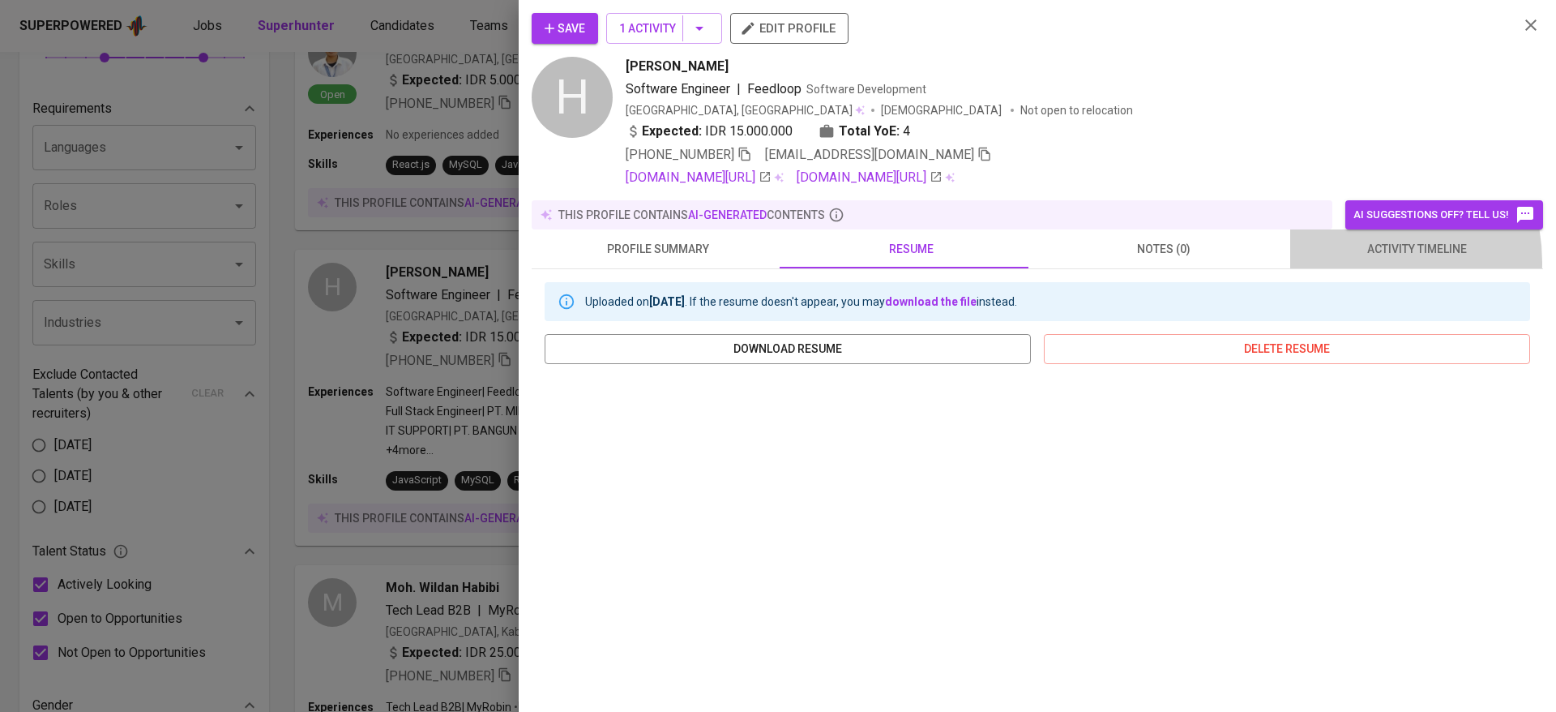
click at [1333, 262] on button "activity timeline" at bounding box center [1416, 248] width 253 height 39
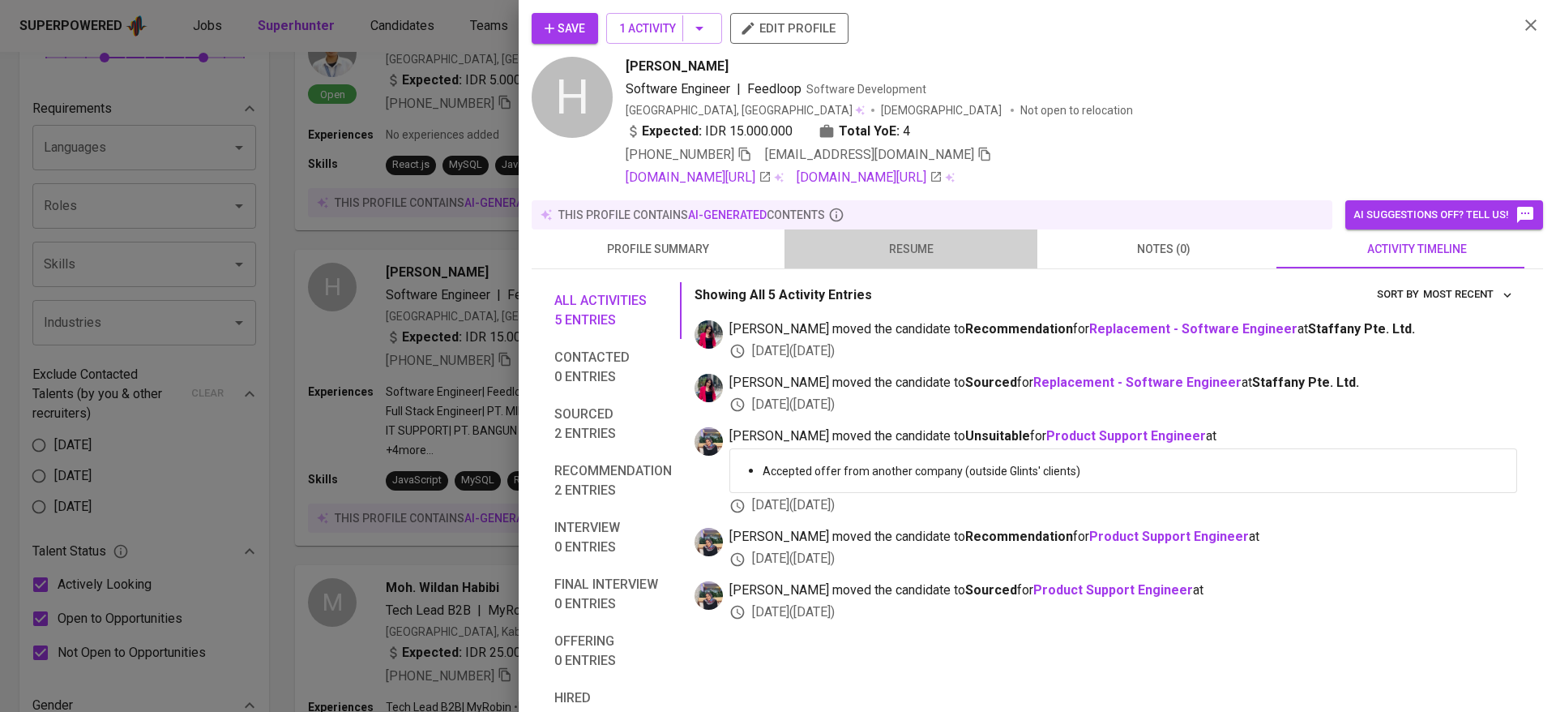
click at [941, 241] on span "resume" at bounding box center [910, 249] width 233 height 20
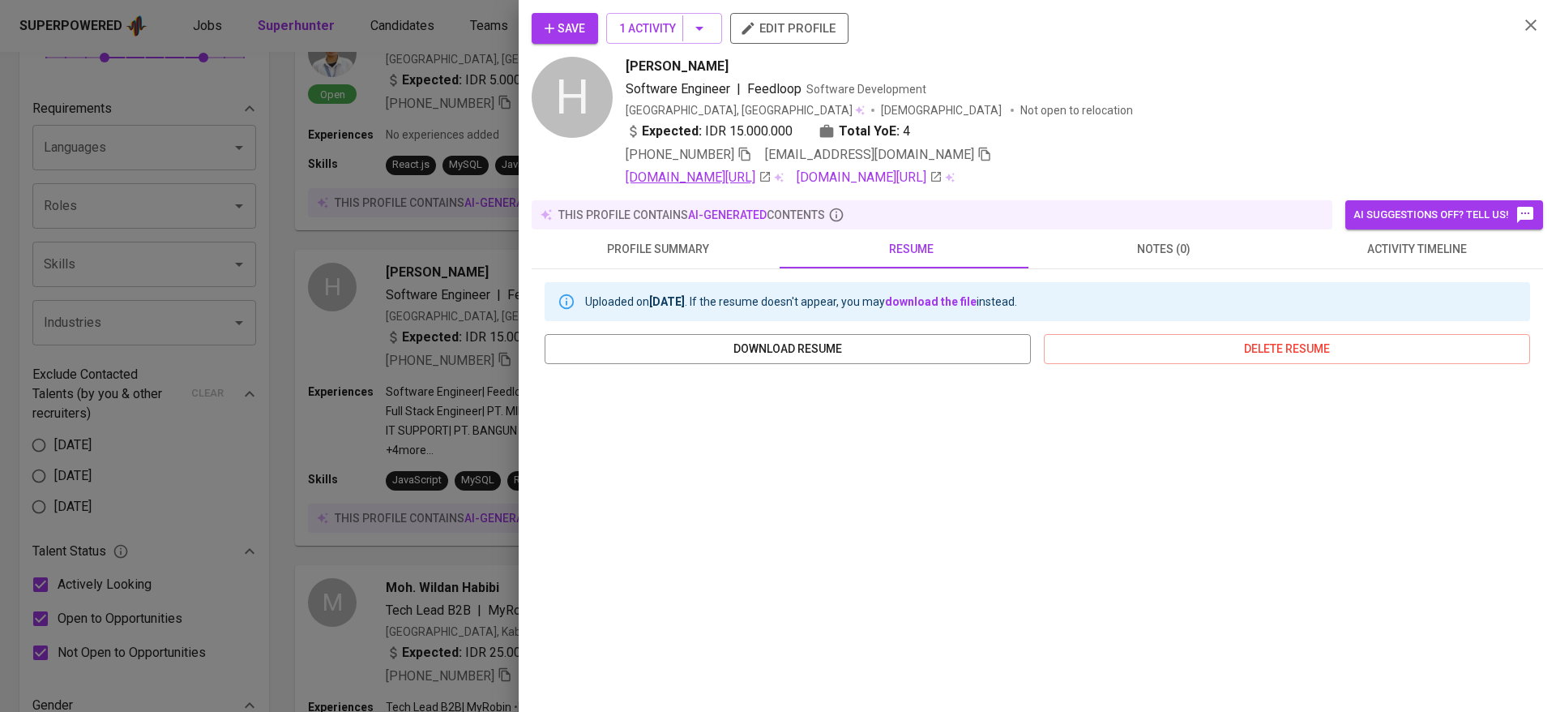
drag, startPoint x: 740, startPoint y: 163, endPoint x: 754, endPoint y: 173, distance: 17.3
drag, startPoint x: 755, startPoint y: 175, endPoint x: 743, endPoint y: 182, distance: 13.8
click at [1521, 26] on icon "button" at bounding box center [1530, 24] width 19 height 19
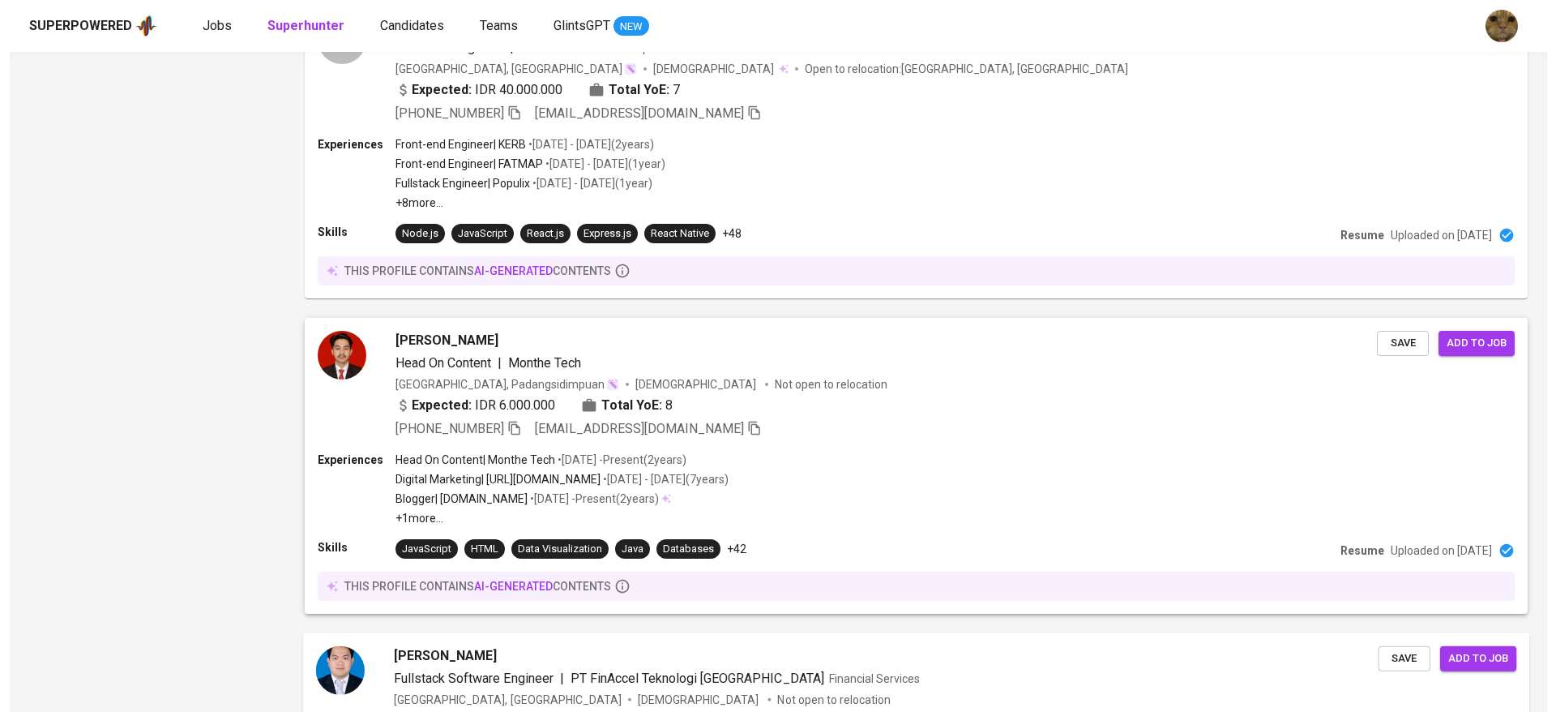
scroll to position [2557, 0]
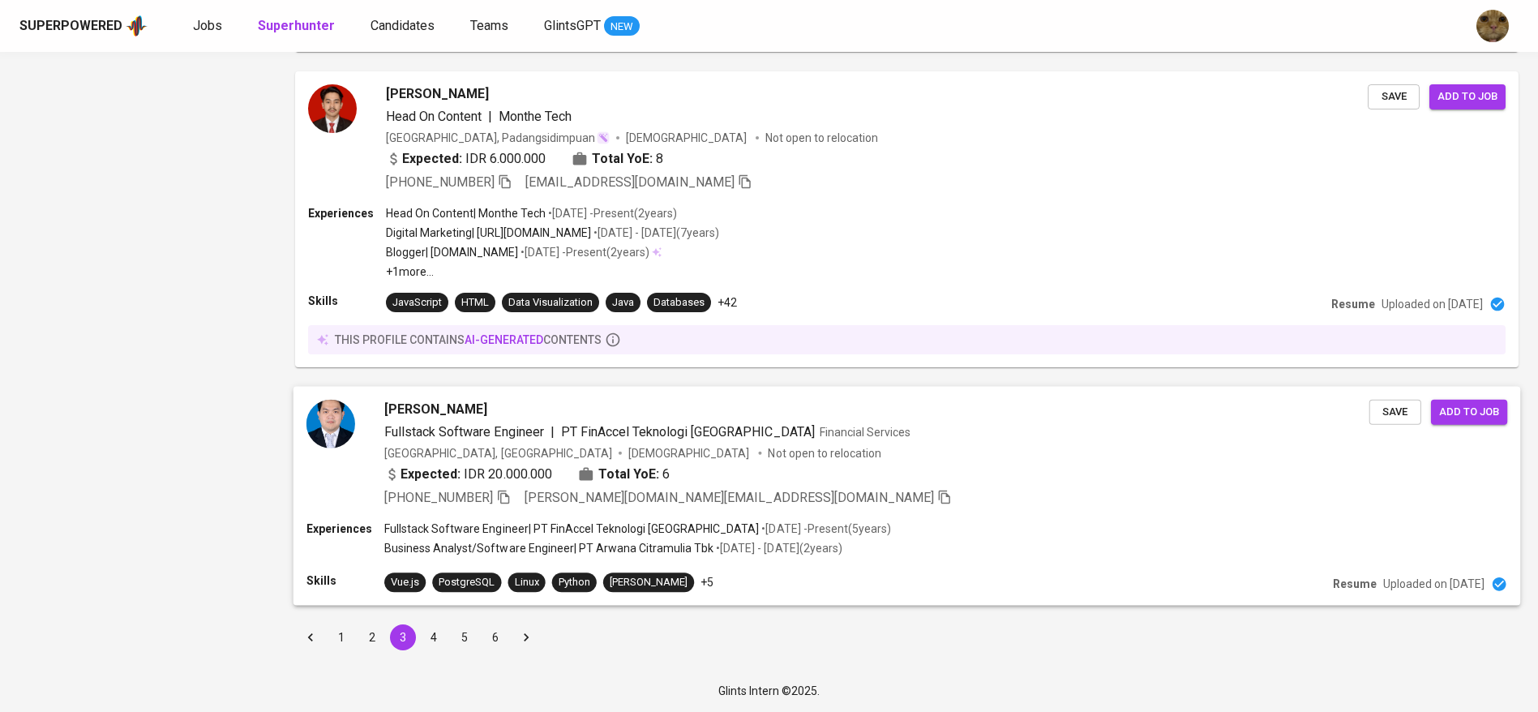
click at [427, 426] on span "Fullstack Software Engineer" at bounding box center [464, 431] width 160 height 15
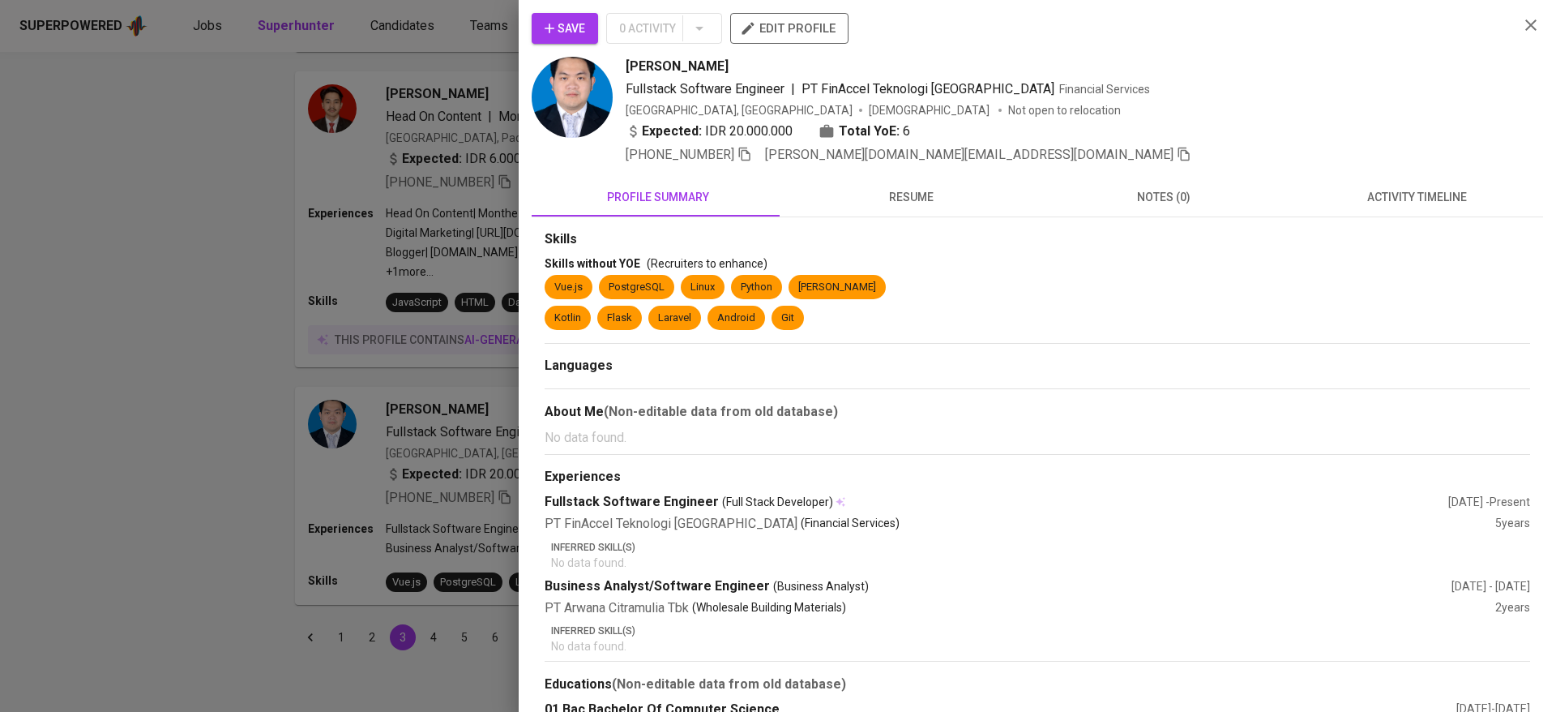
click at [918, 212] on button "resume" at bounding box center [911, 197] width 253 height 39
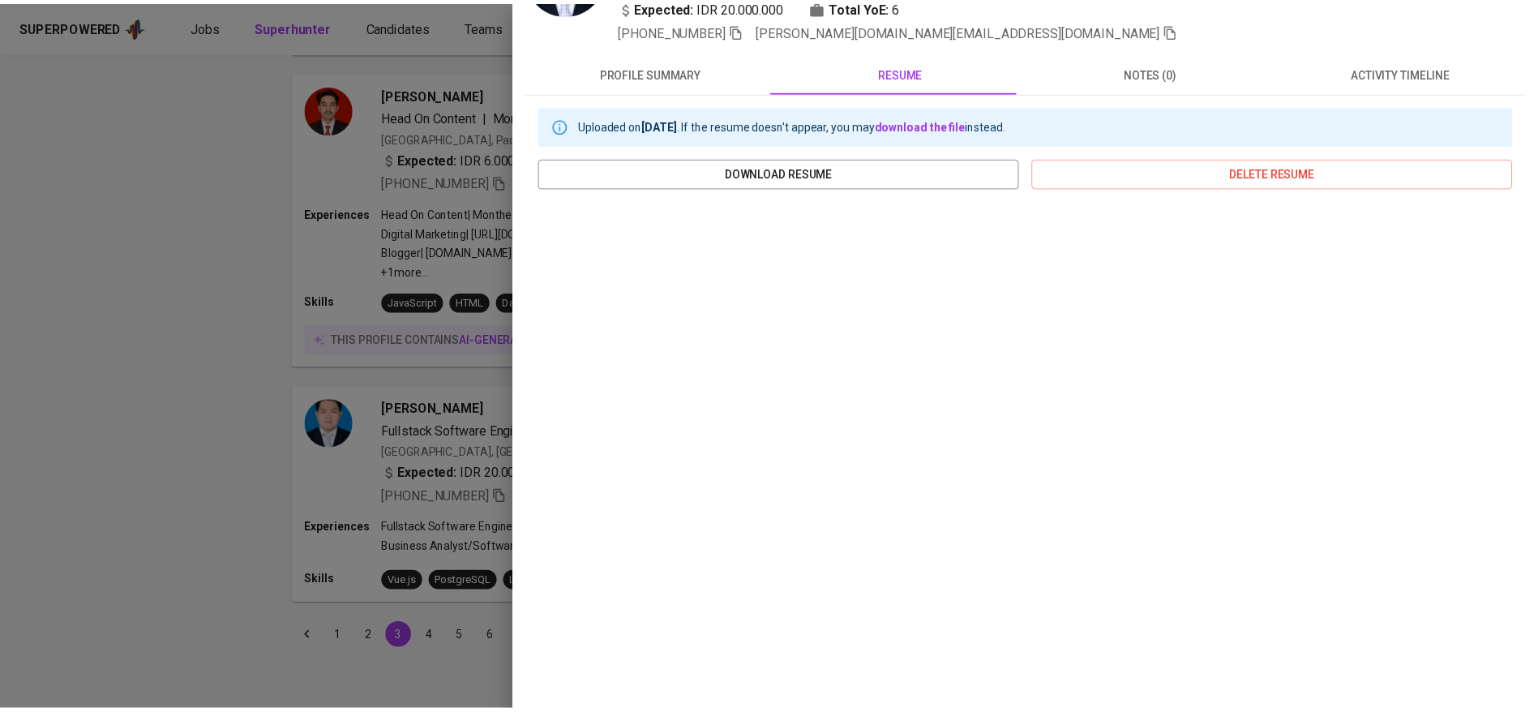
scroll to position [126, 0]
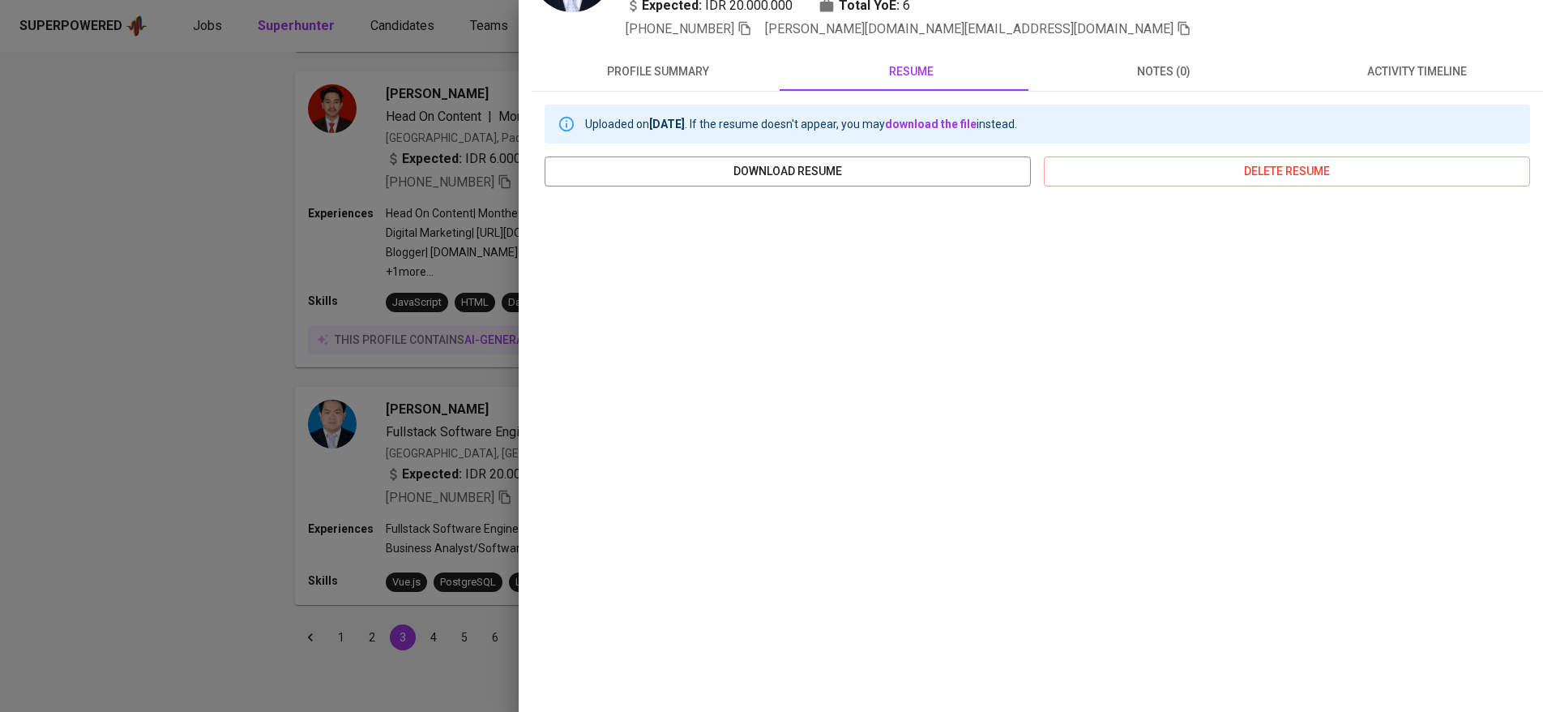
click at [398, 450] on div at bounding box center [778, 356] width 1556 height 712
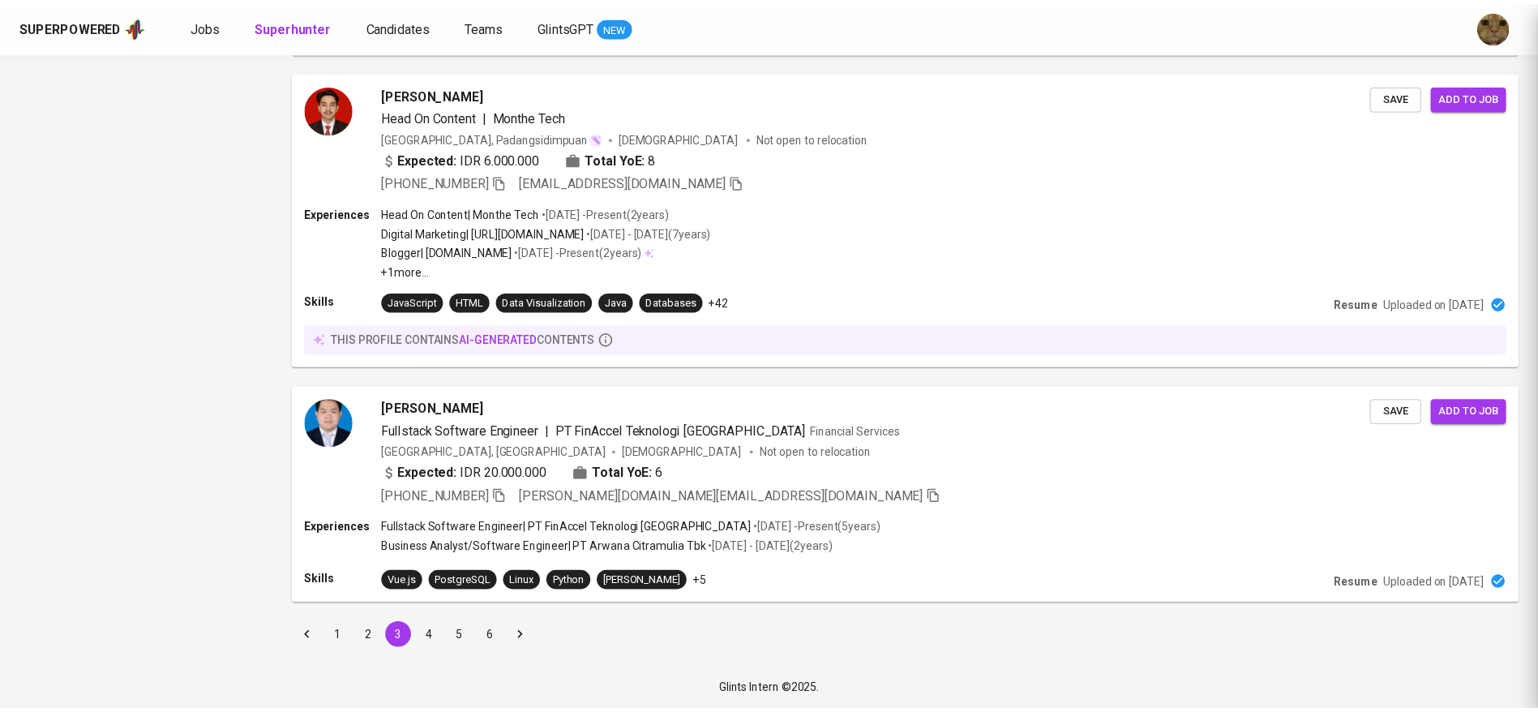
scroll to position [0, 0]
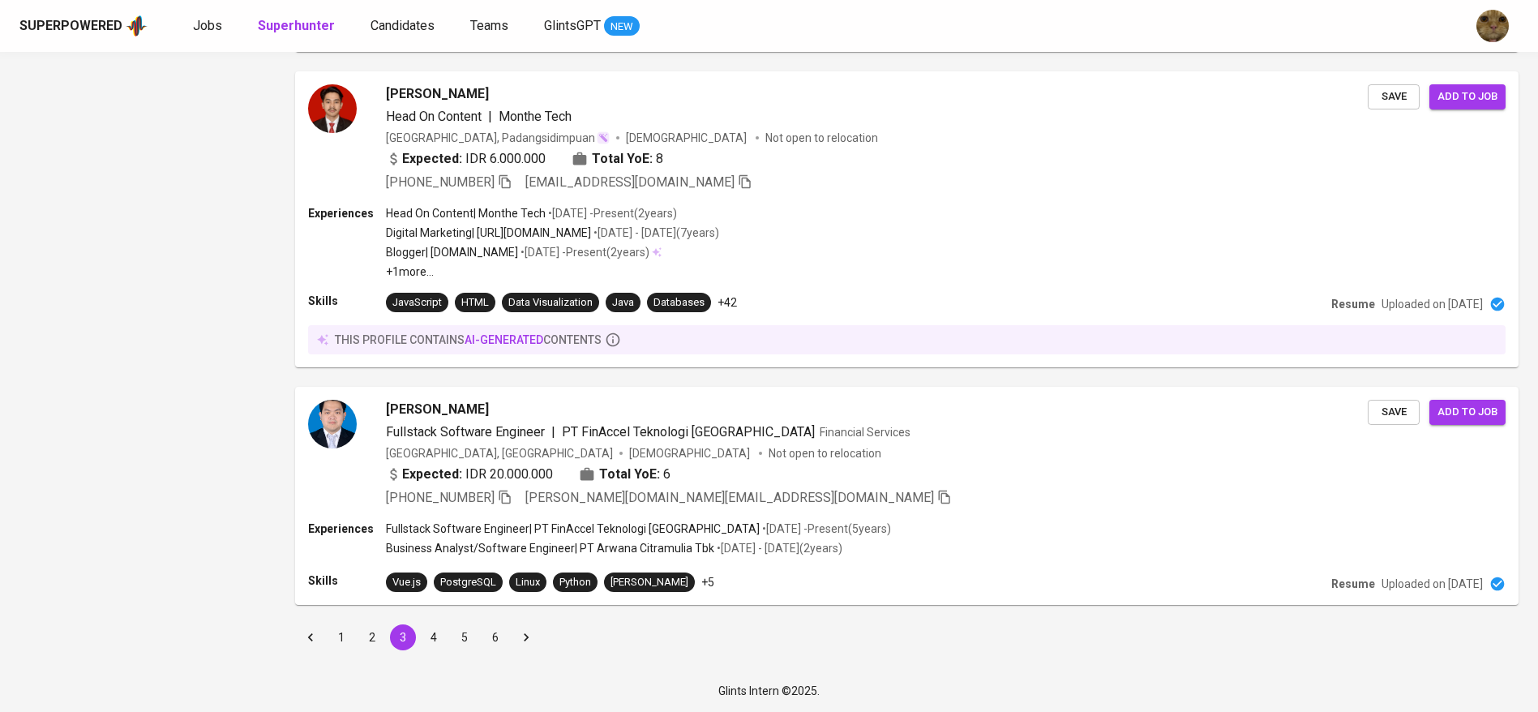
click at [439, 638] on button "4" at bounding box center [434, 637] width 26 height 26
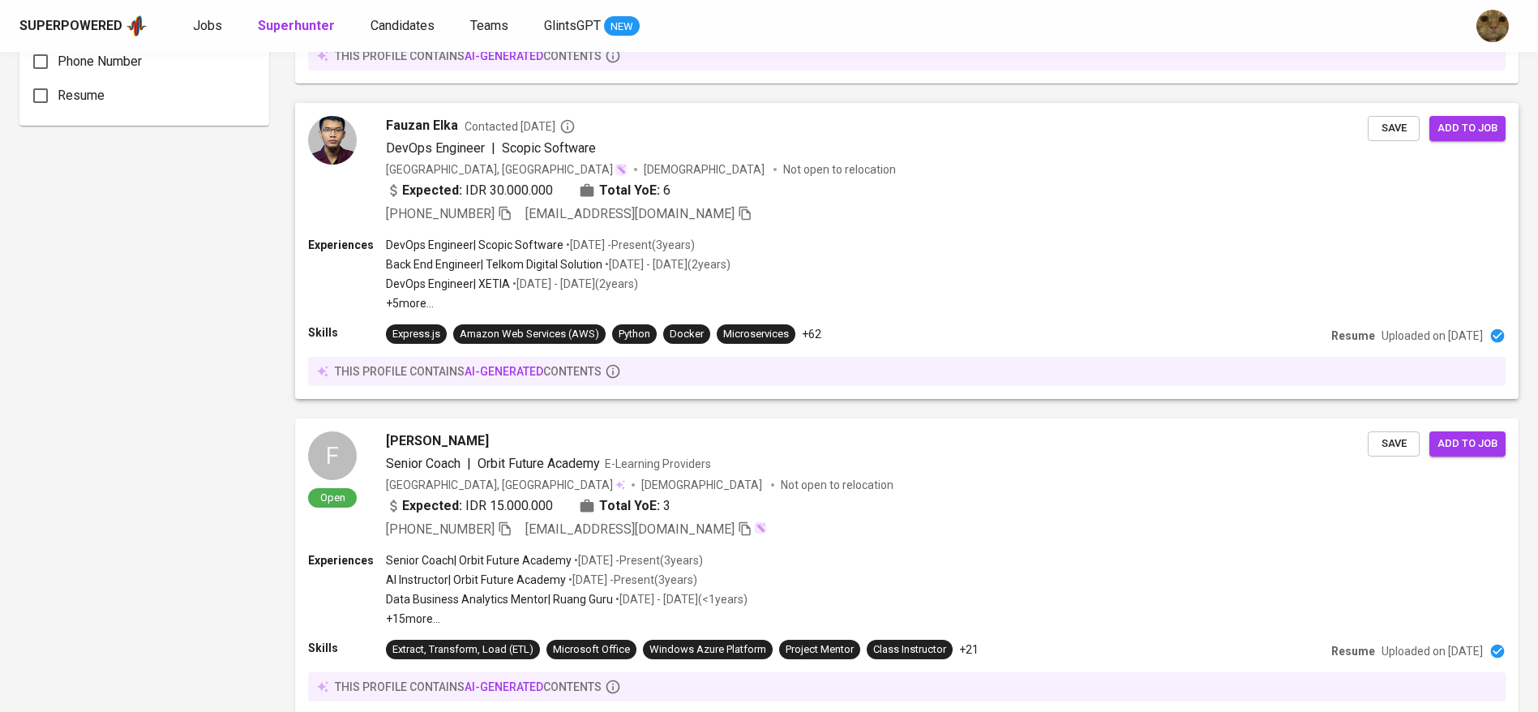
scroll to position [1265, 0]
click at [437, 271] on p "Back End Engineer | Telkom Digital Solution" at bounding box center [492, 263] width 217 height 16
click at [717, 247] on div "DevOps Engineer | Scopic Software • Sep 2022 - Present ( 3 years )" at bounding box center [556, 244] width 345 height 16
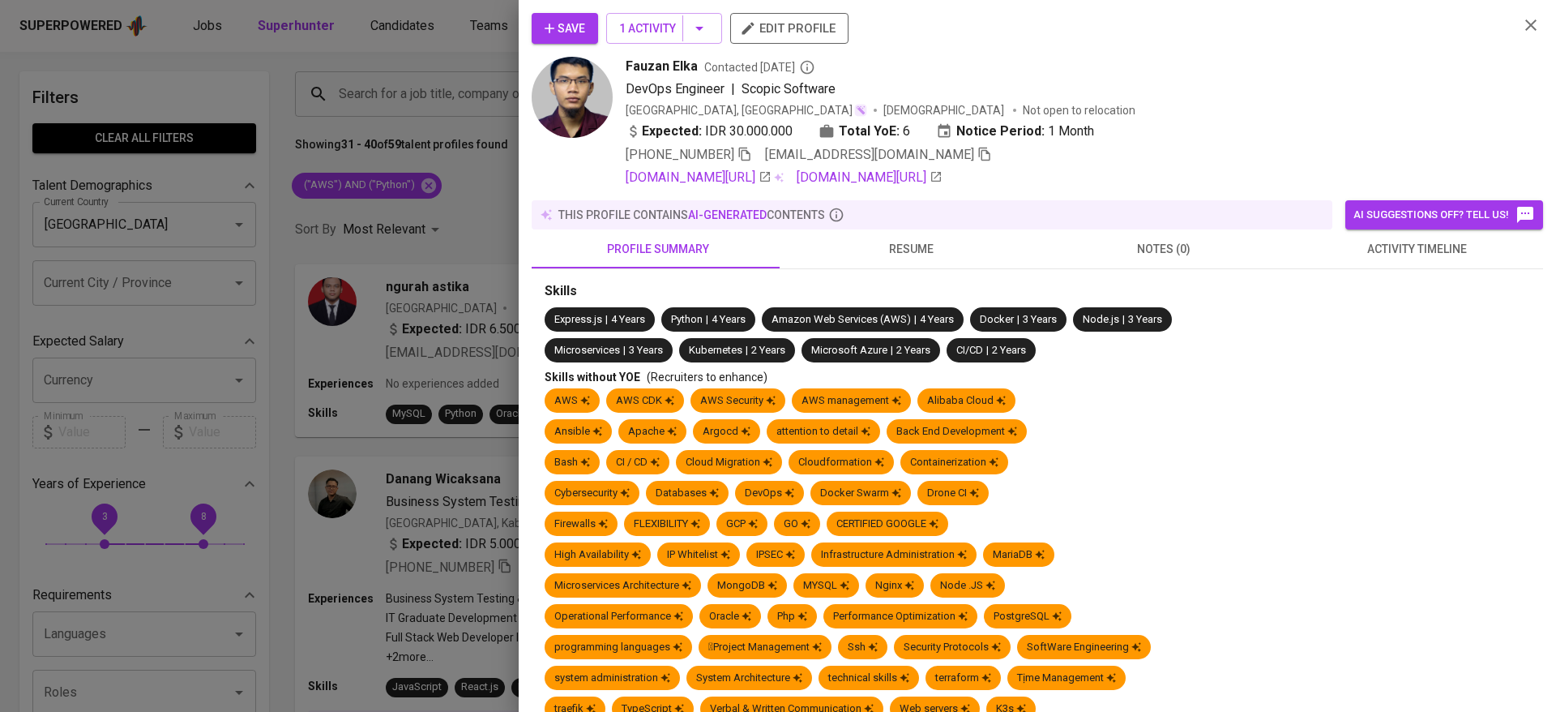
scroll to position [1265, 0]
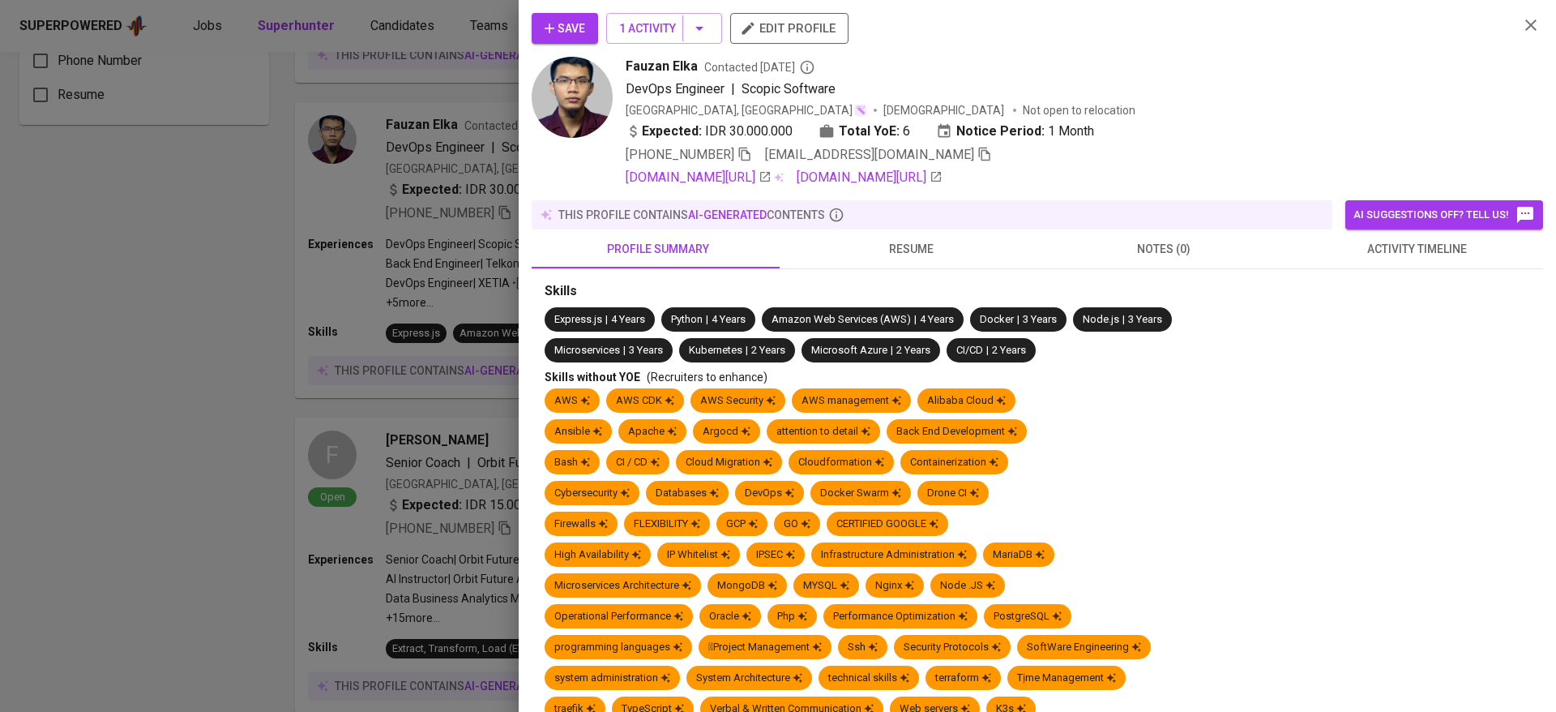
click at [884, 233] on button "resume" at bounding box center [911, 248] width 253 height 39
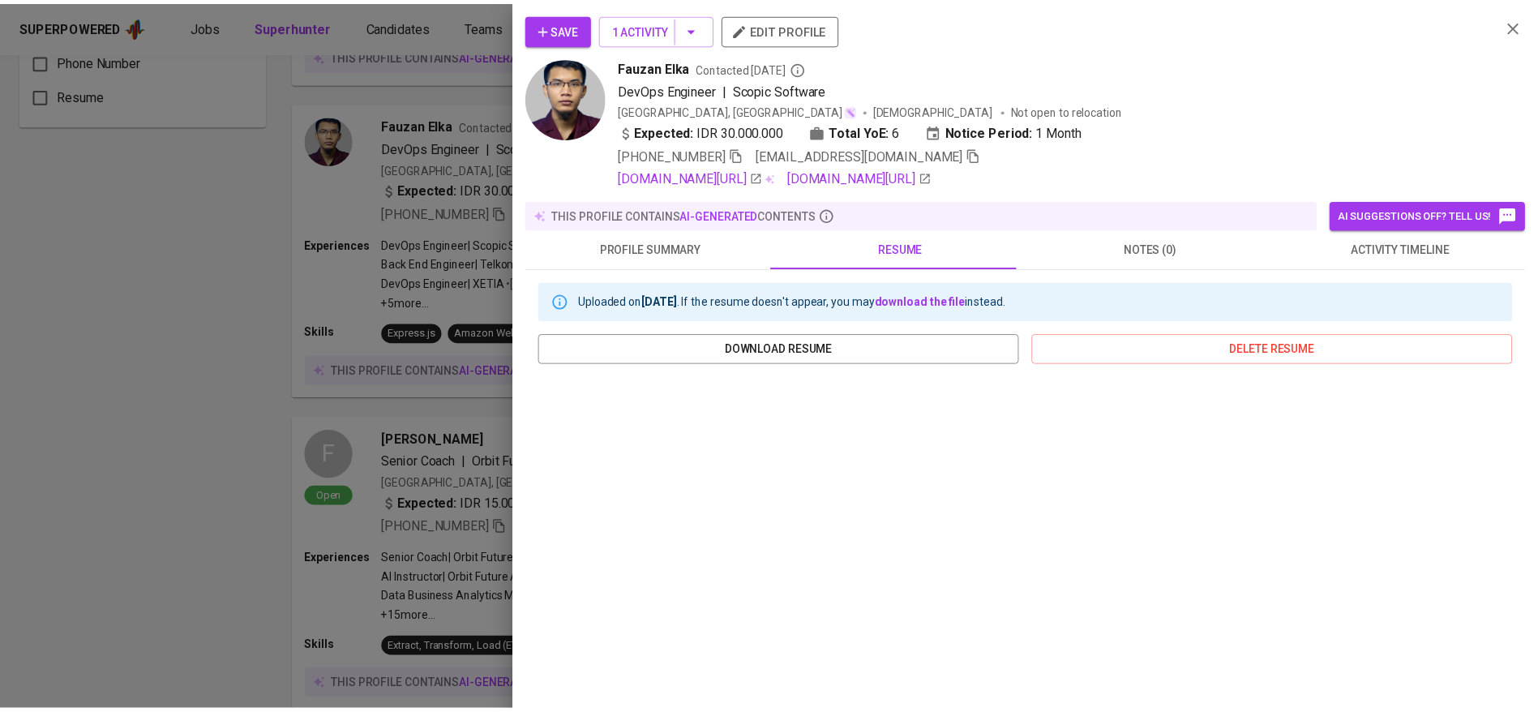
scroll to position [178, 0]
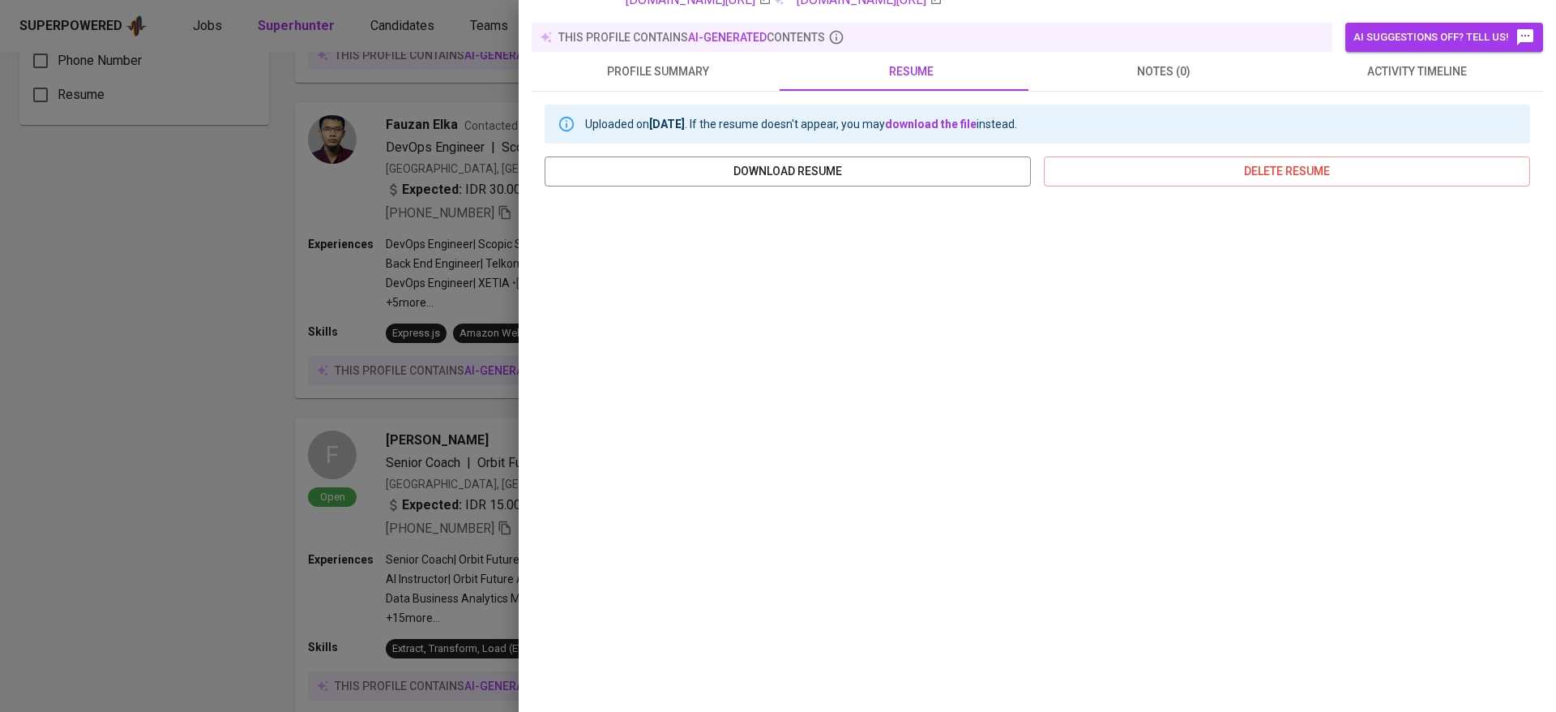
click at [449, 430] on div at bounding box center [778, 356] width 1556 height 712
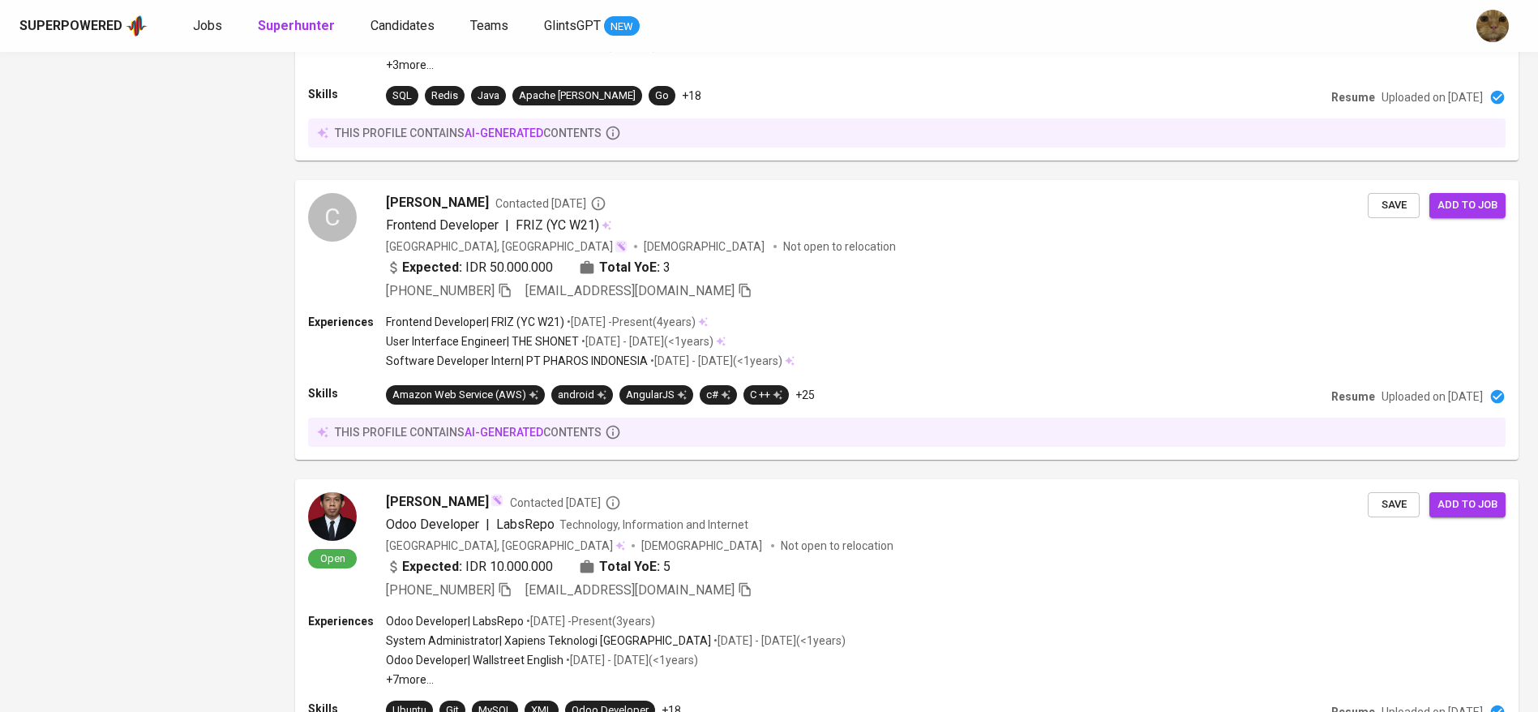
scroll to position [2602, 0]
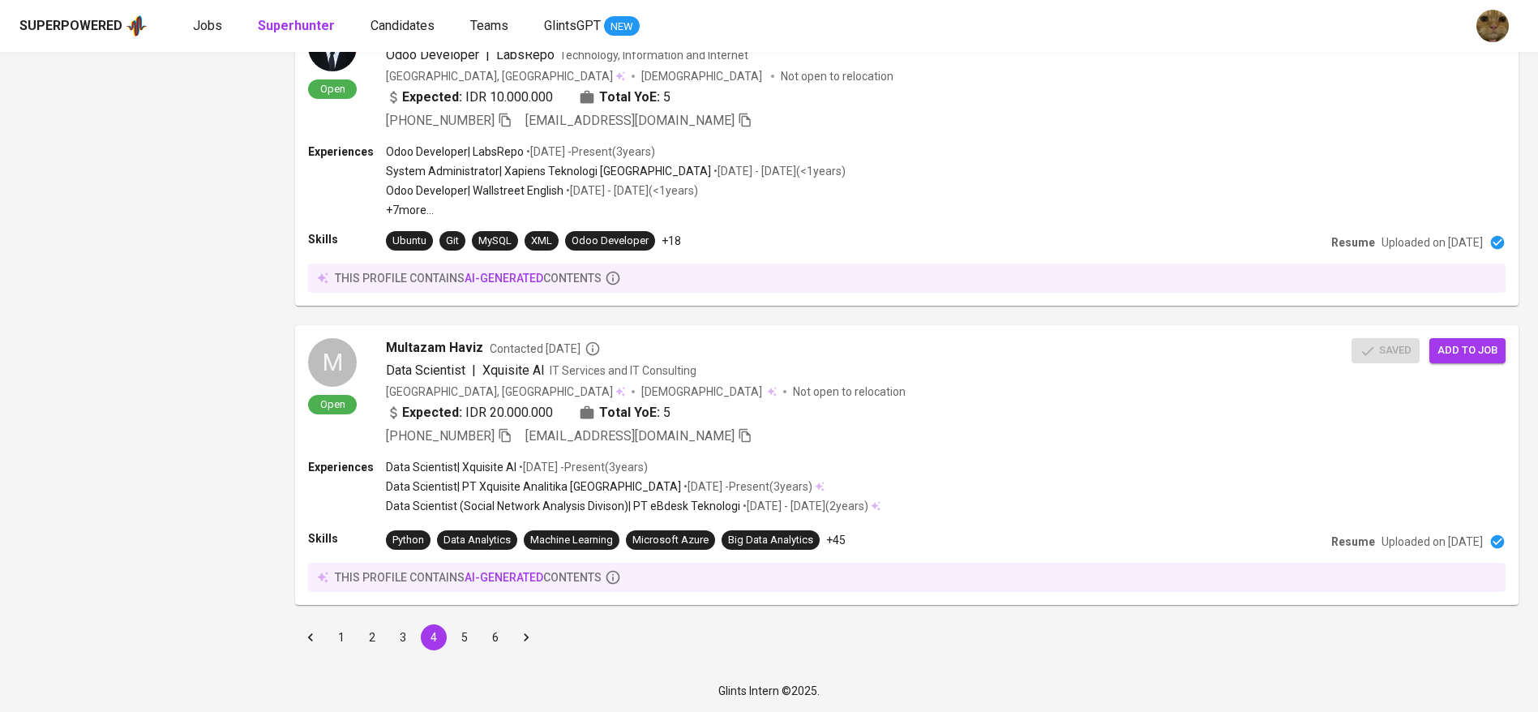
click at [469, 632] on button "5" at bounding box center [465, 637] width 26 height 26
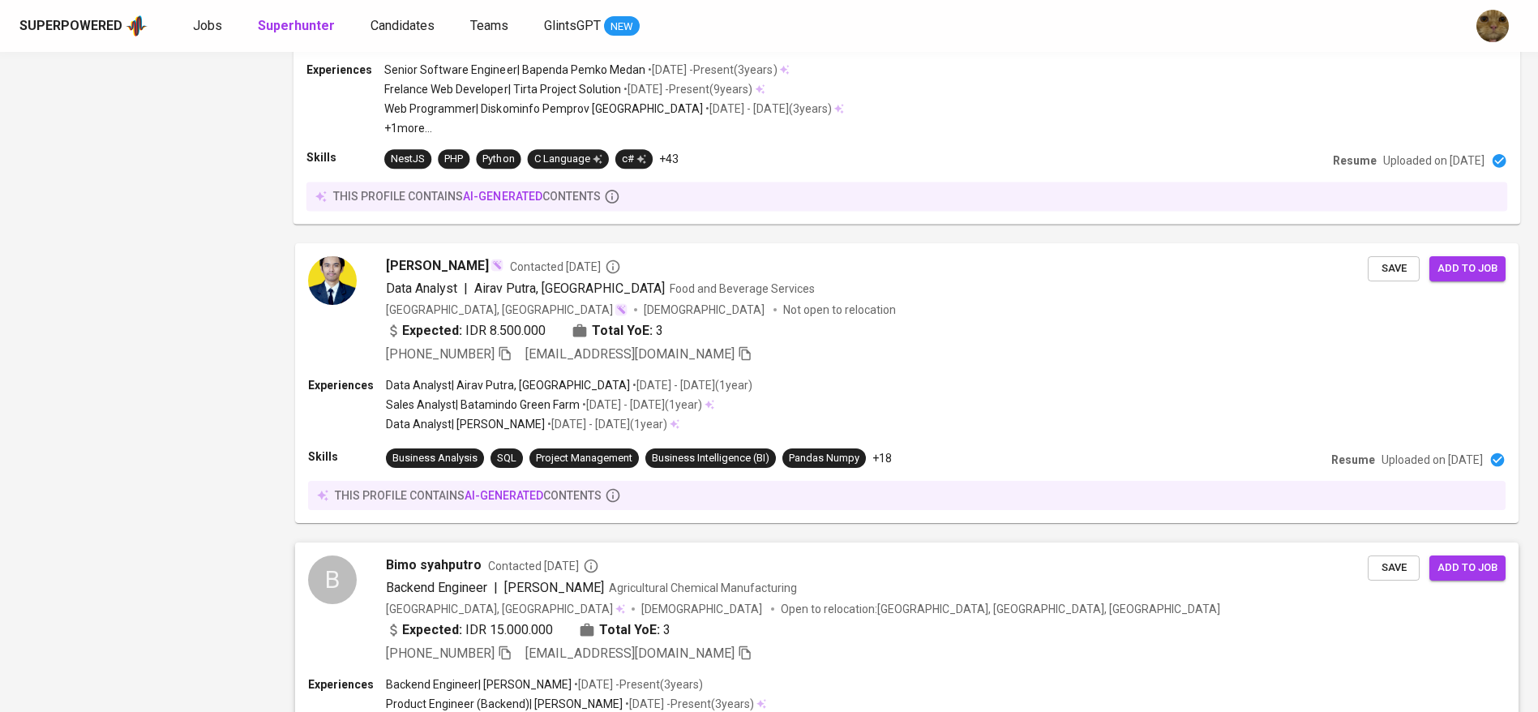
scroll to position [2680, 0]
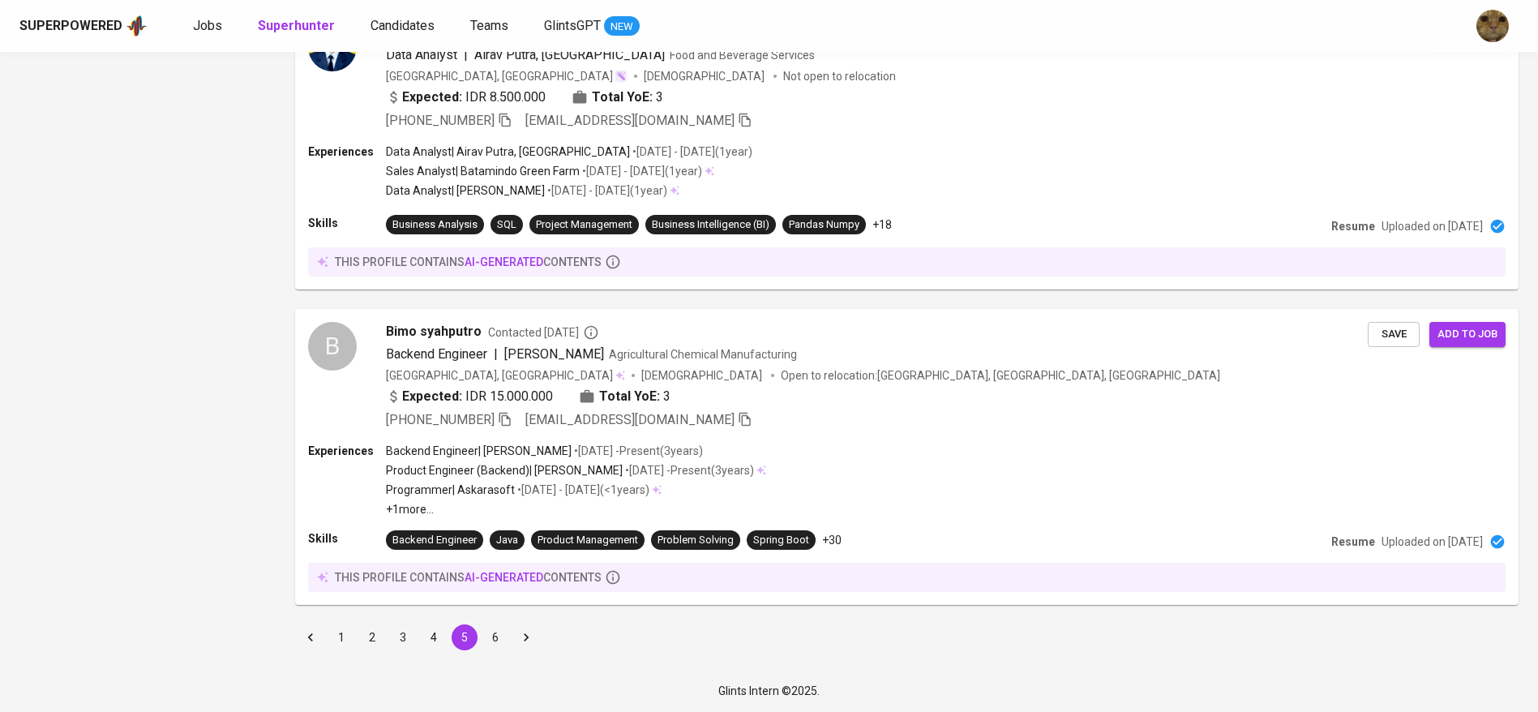
click at [494, 639] on button "6" at bounding box center [495, 637] width 26 height 26
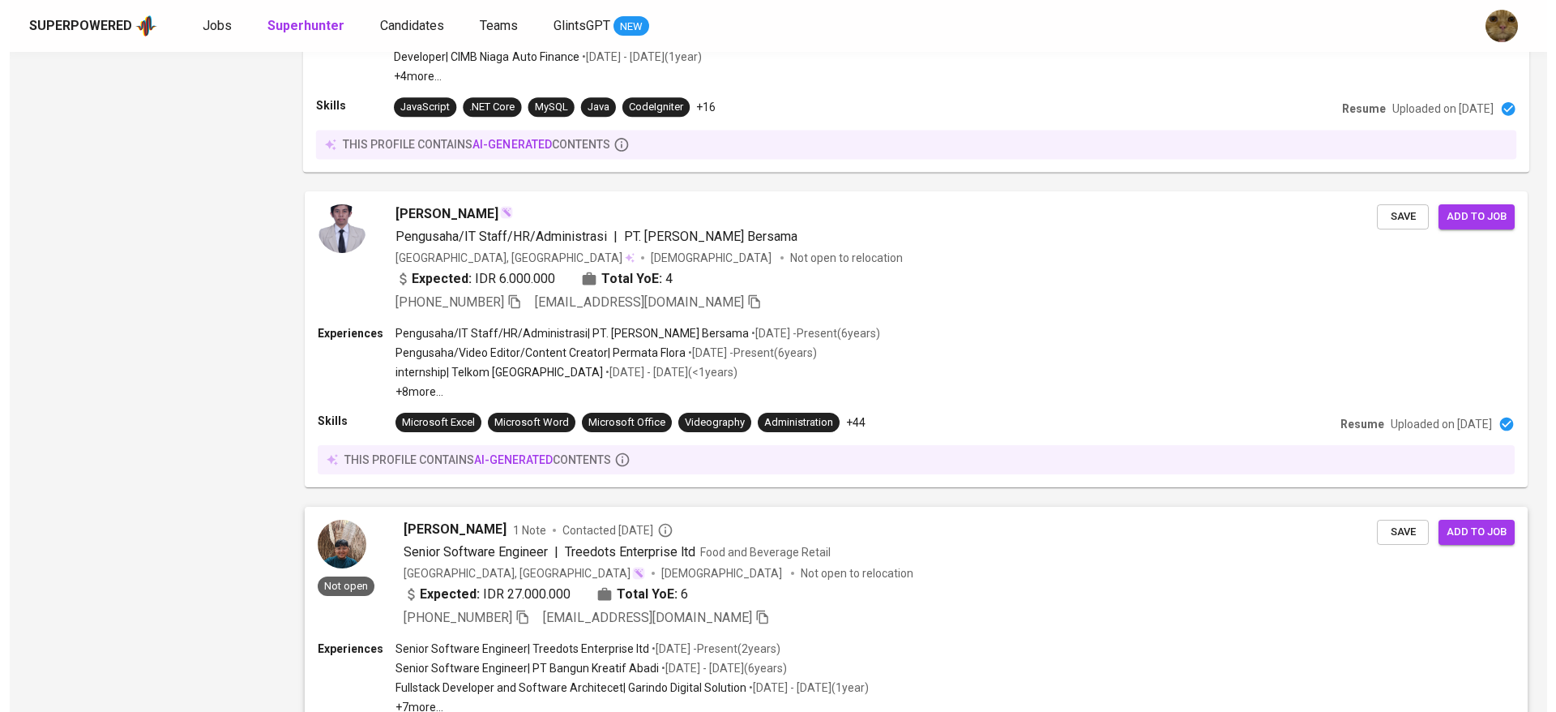
scroll to position [2478, 0]
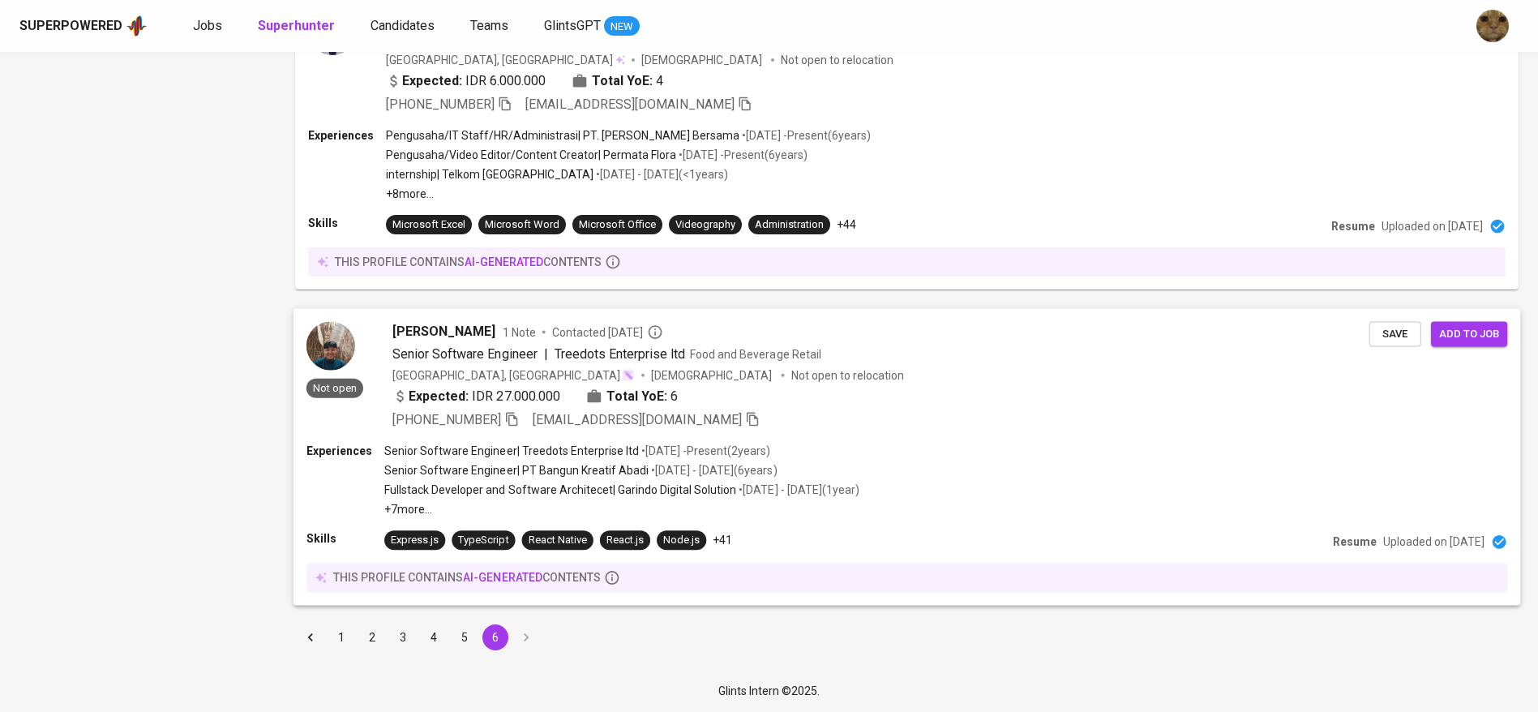
click at [735, 454] on p "• Sep 2023 - Present ( 2 years )" at bounding box center [704, 451] width 131 height 16
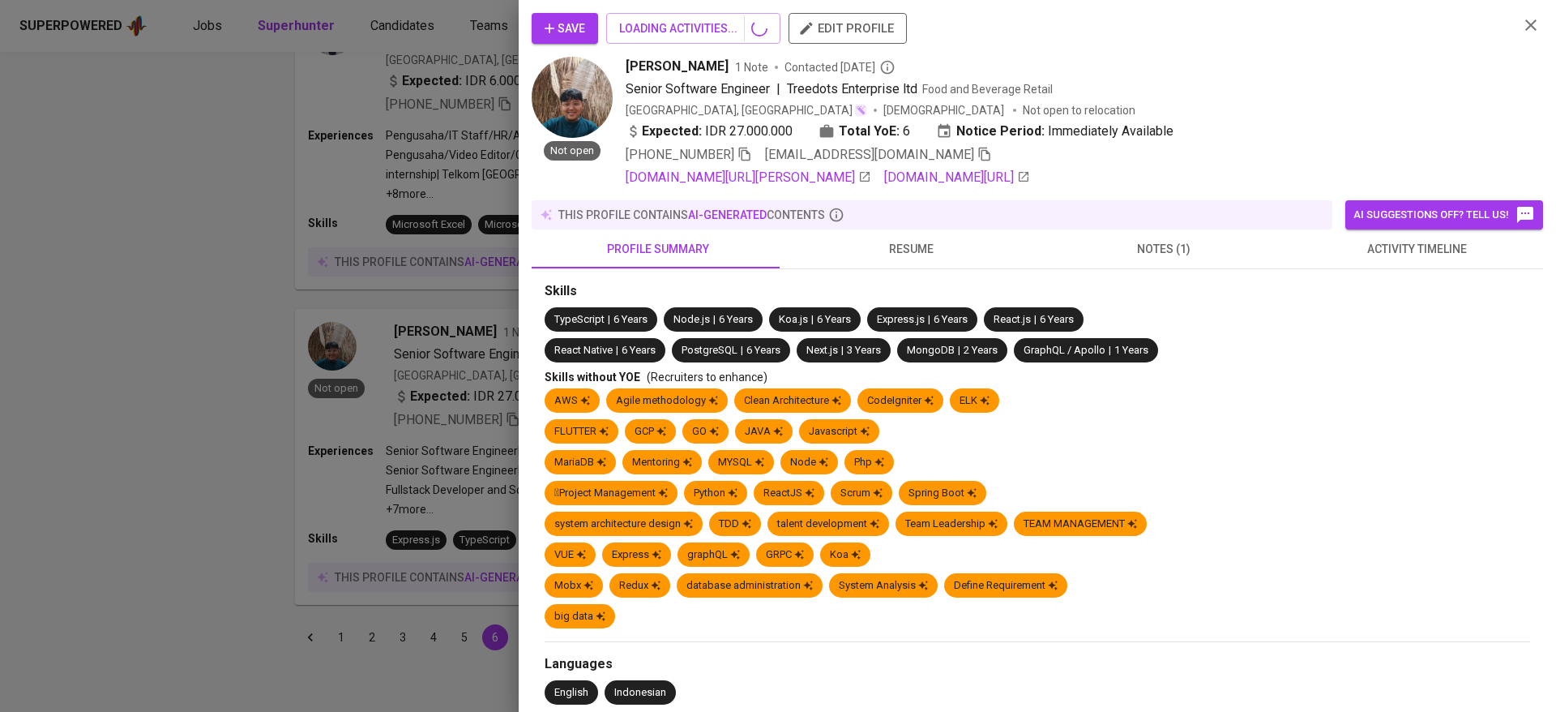
click at [1353, 248] on span "activity timeline" at bounding box center [1416, 249] width 233 height 20
click at [1366, 254] on span "activity timeline" at bounding box center [1416, 249] width 233 height 20
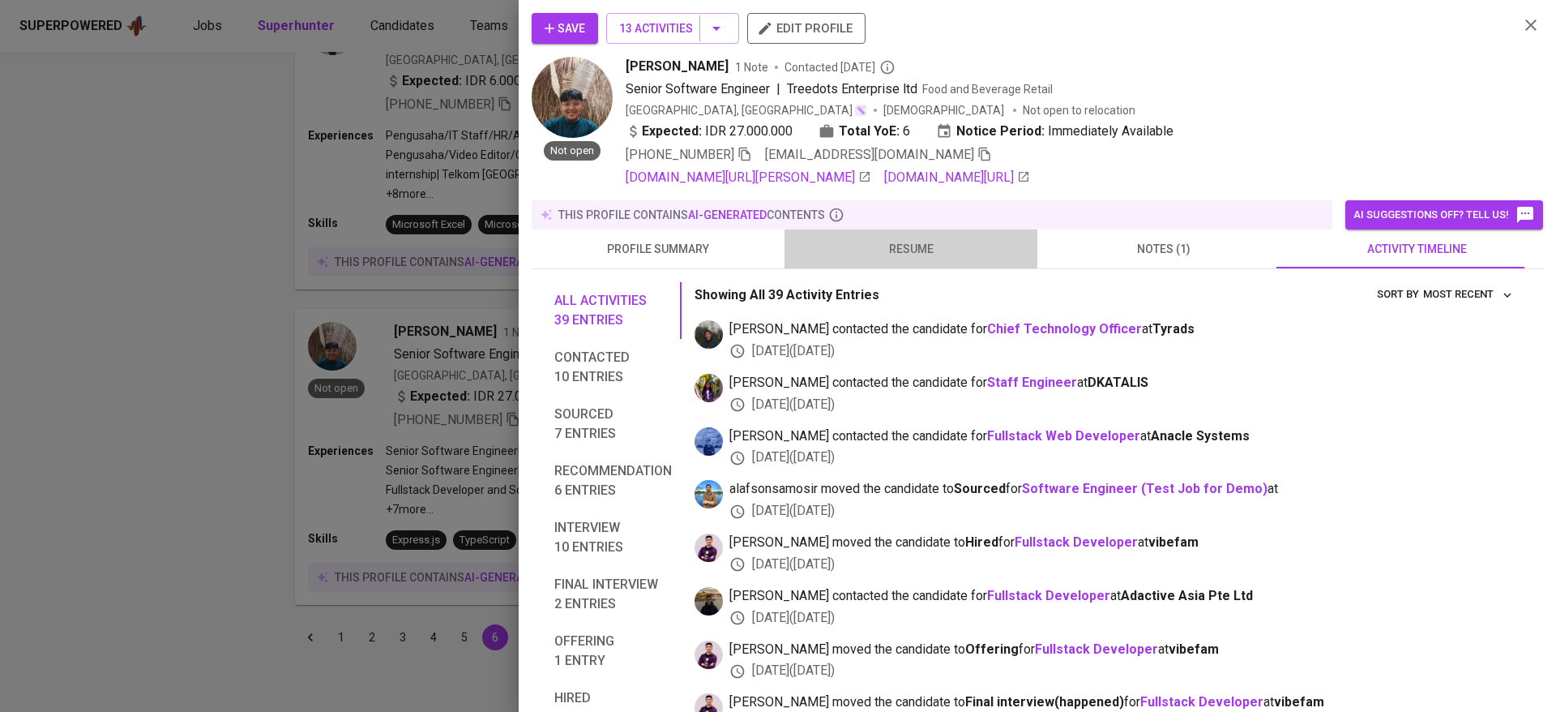
click at [911, 241] on span "resume" at bounding box center [910, 249] width 233 height 20
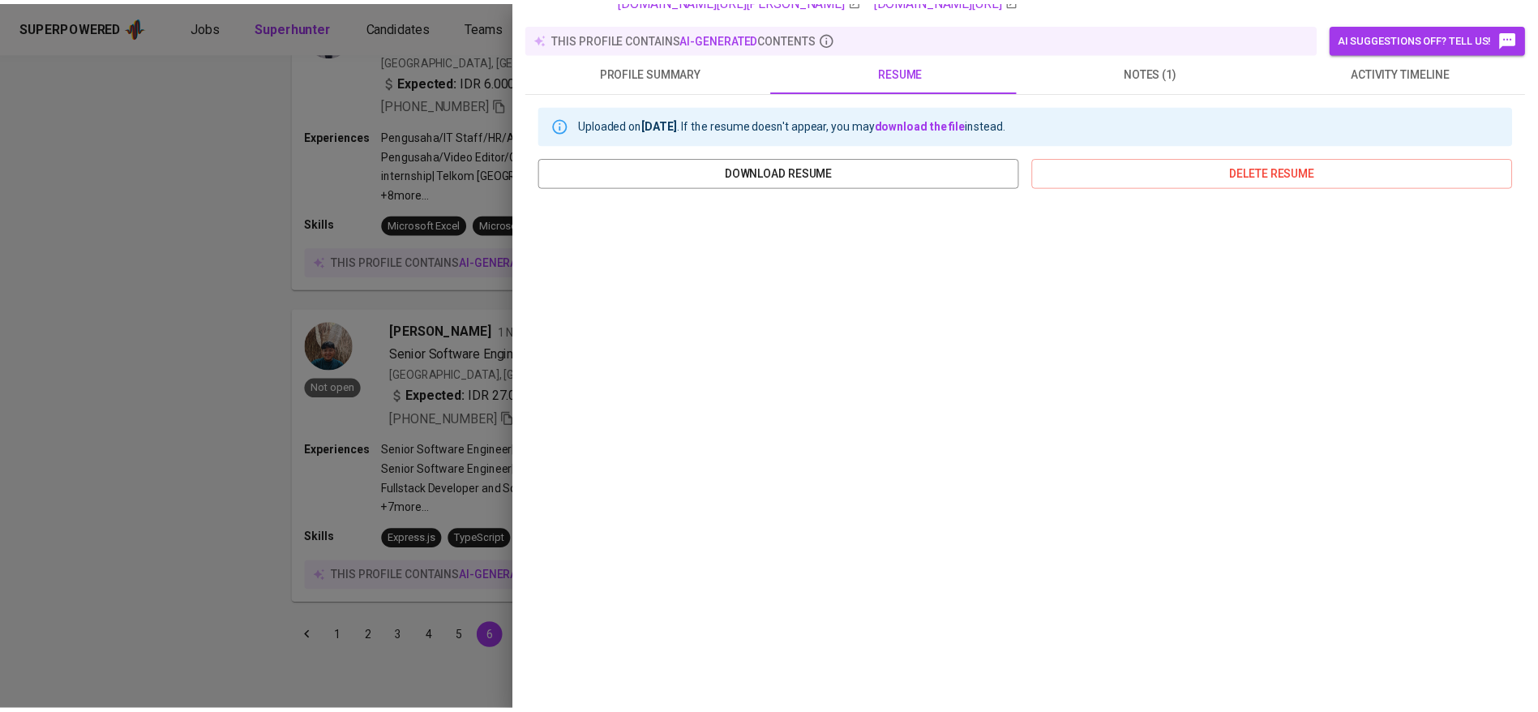
scroll to position [0, 0]
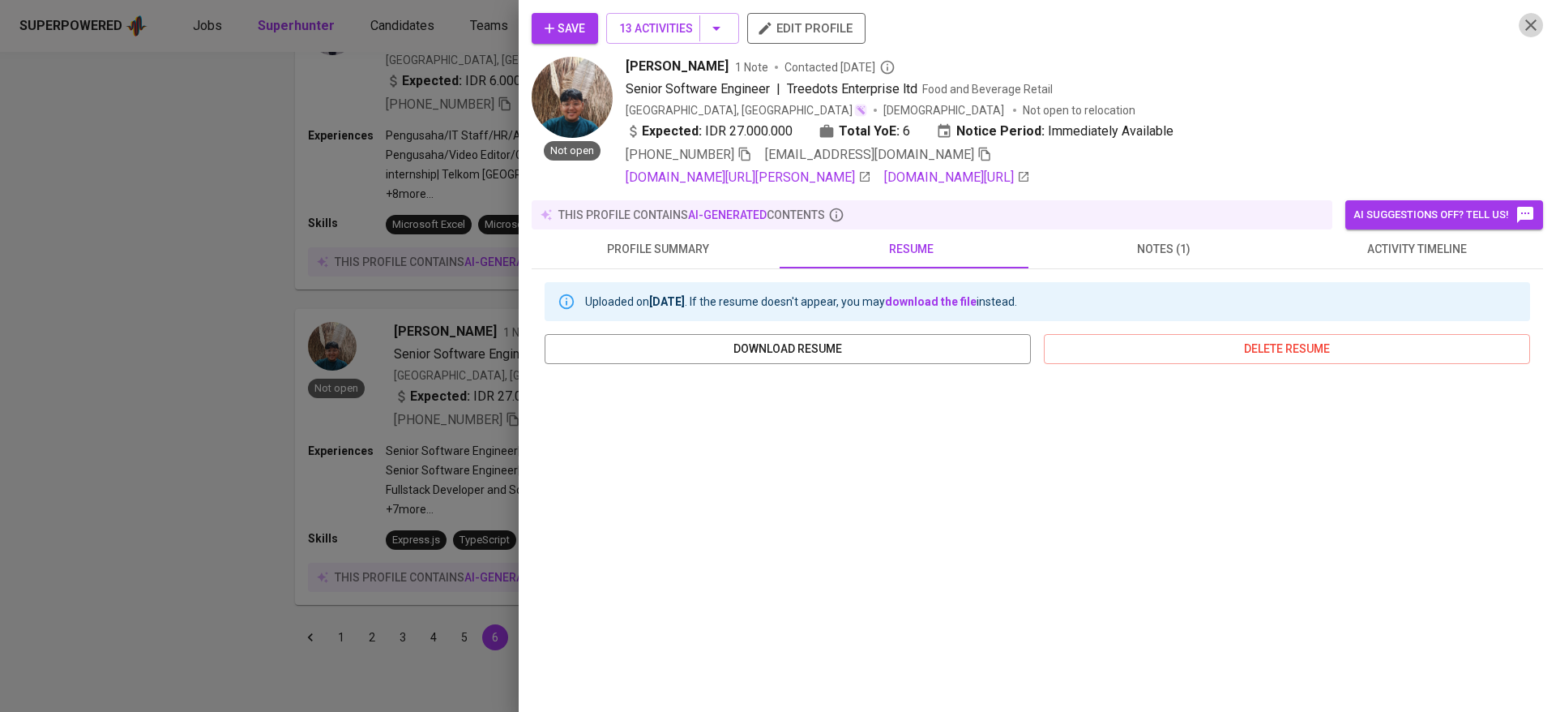
click at [1521, 32] on icon "button" at bounding box center [1530, 24] width 19 height 19
